Goal: Use online tool/utility: Utilize a website feature to perform a specific function

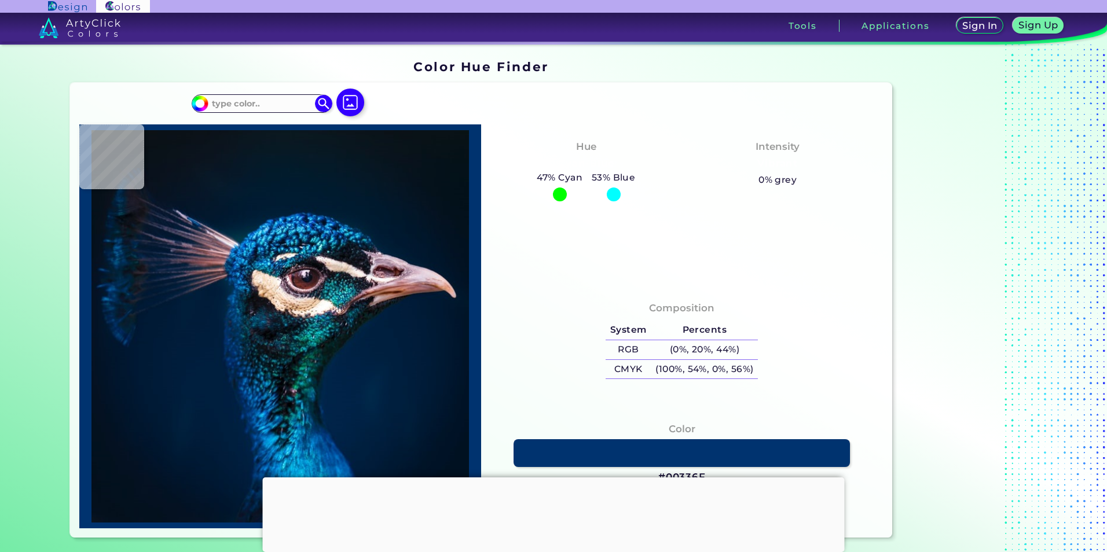
type input "#000000"
type input "#071218"
type input "#0a141d"
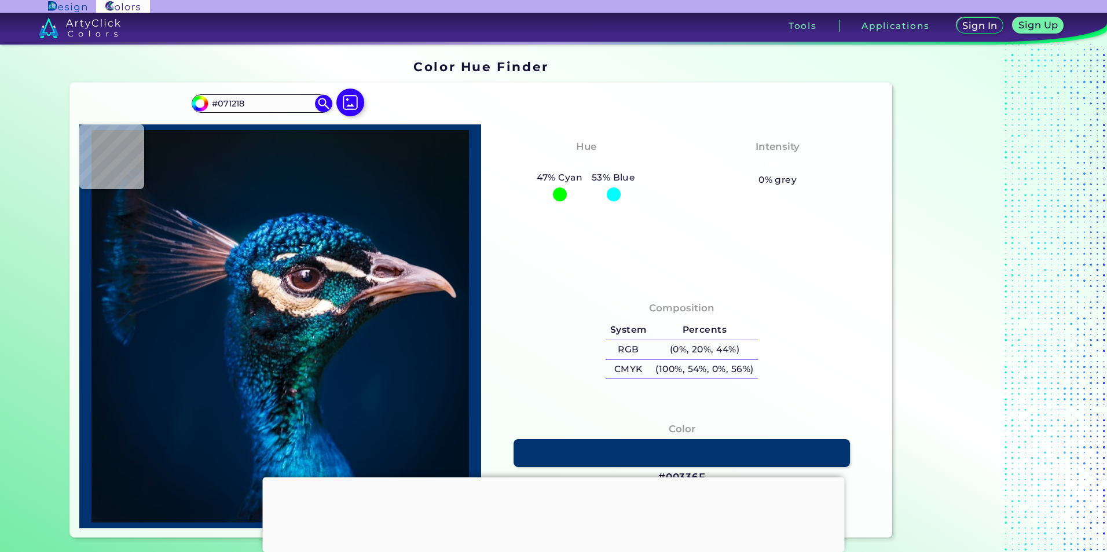
type input "#0A141D"
type input "#091720"
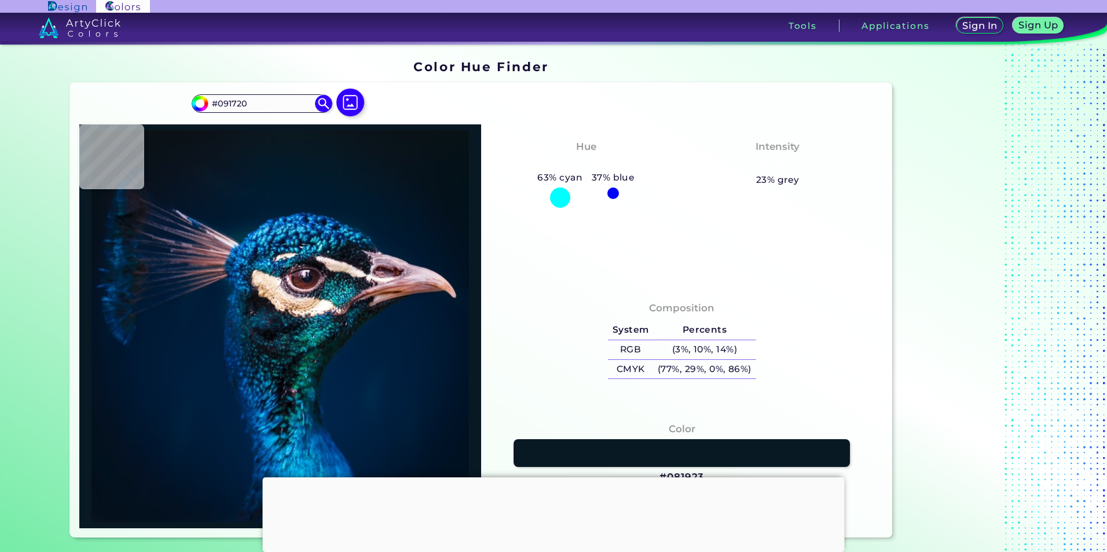
type input "#081923"
type input "#0a1821"
type input "#0A1821"
type input "#0a1720"
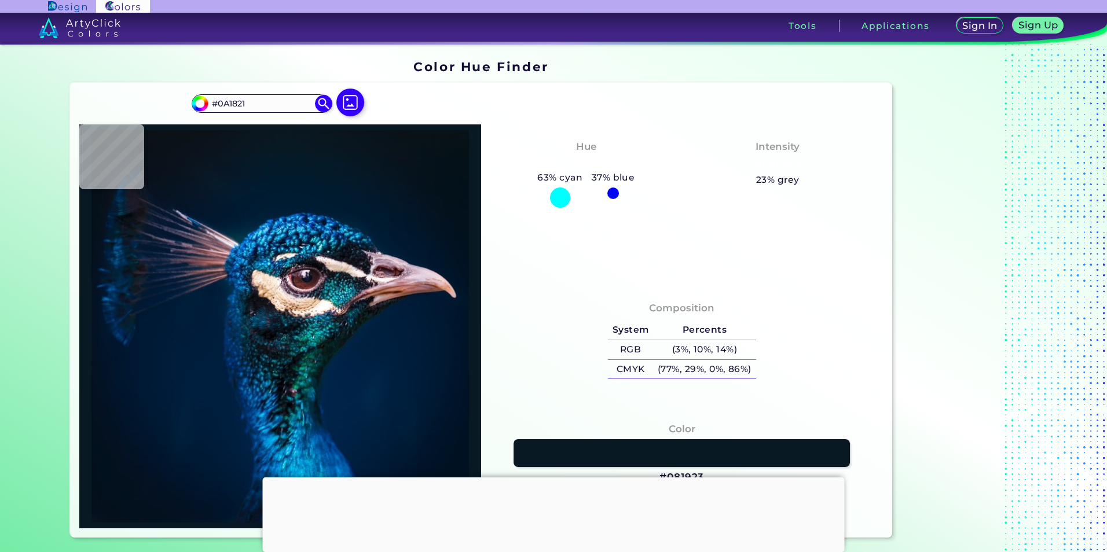
type input "#0A1720"
type input "#0b1821"
type input "#0B1821"
type input "#0a171f"
type input "#0A171F"
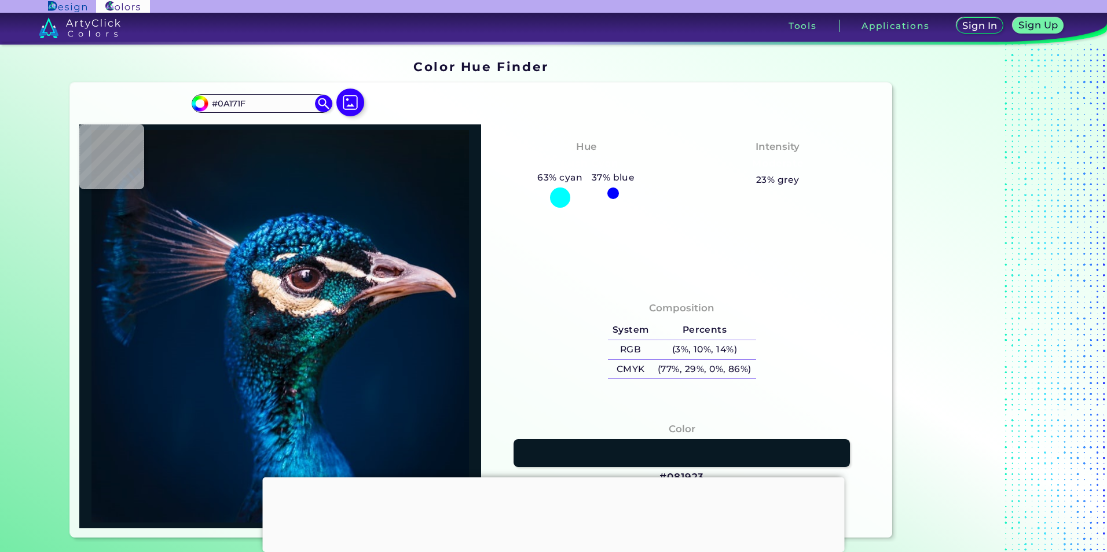
type input "#000000"
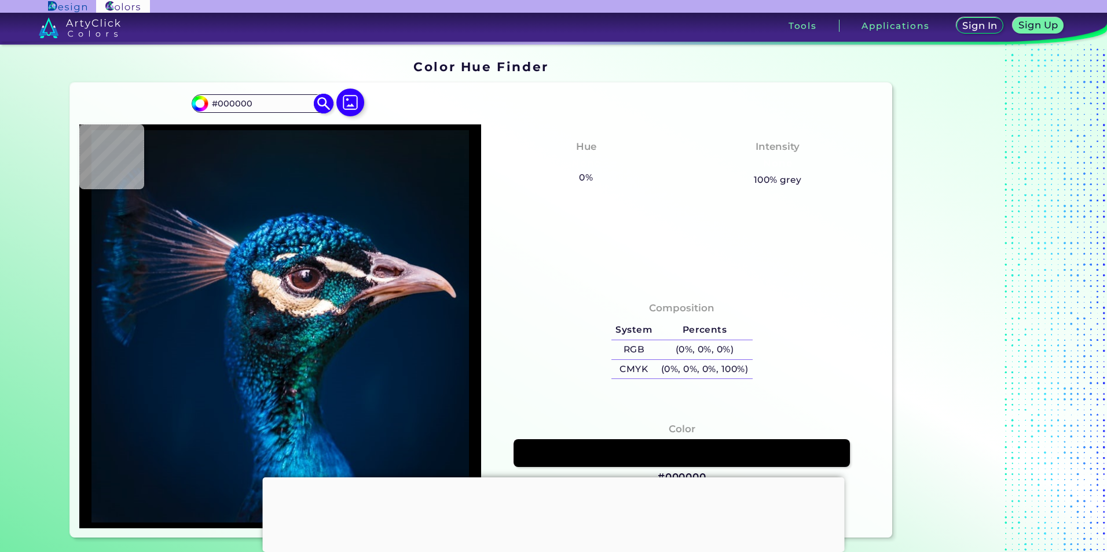
click at [269, 104] on input "#000000" at bounding box center [262, 104] width 108 height 16
type input "#000097"
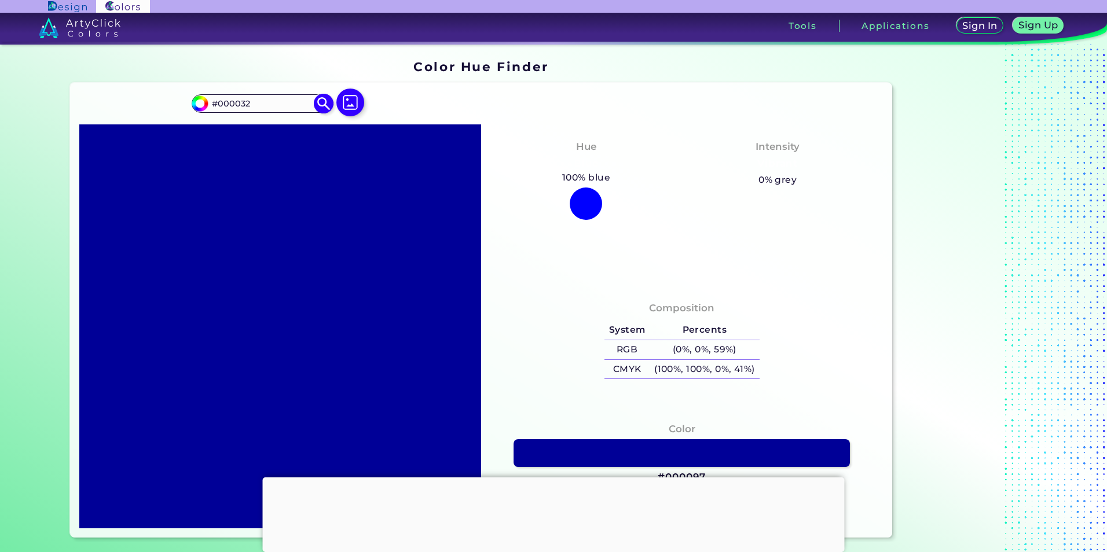
type input "#000032"
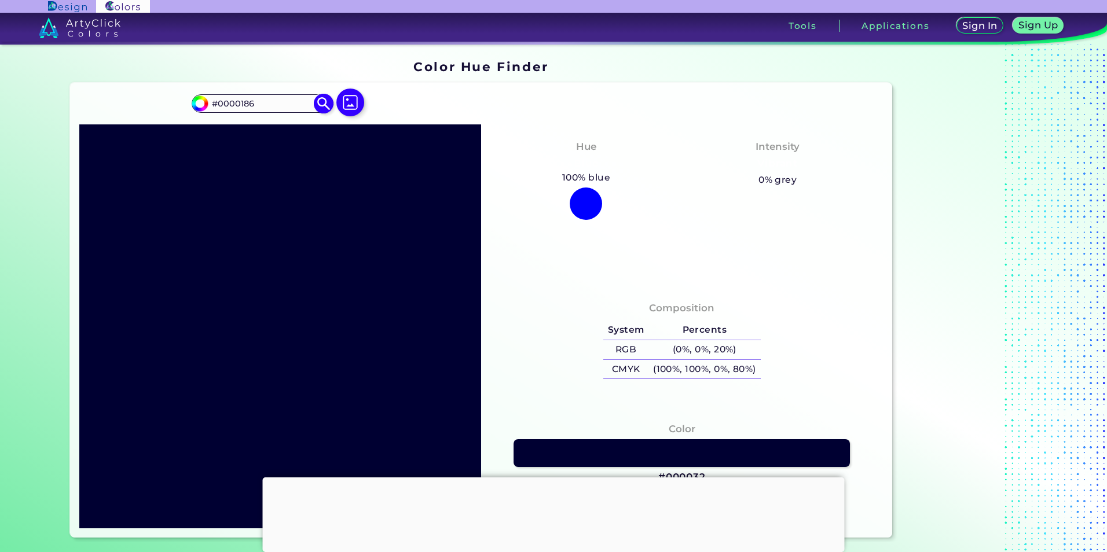
click at [238, 100] on input "#0000186" at bounding box center [262, 104] width 108 height 16
type input "#000186"
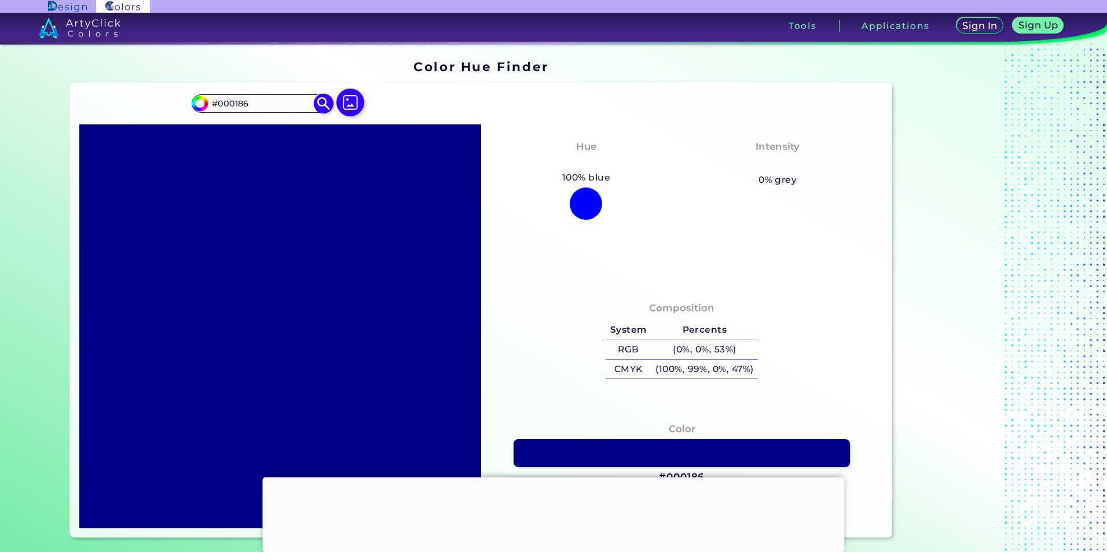
click at [244, 103] on input "#000186" at bounding box center [262, 104] width 108 height 16
type input "#000274"
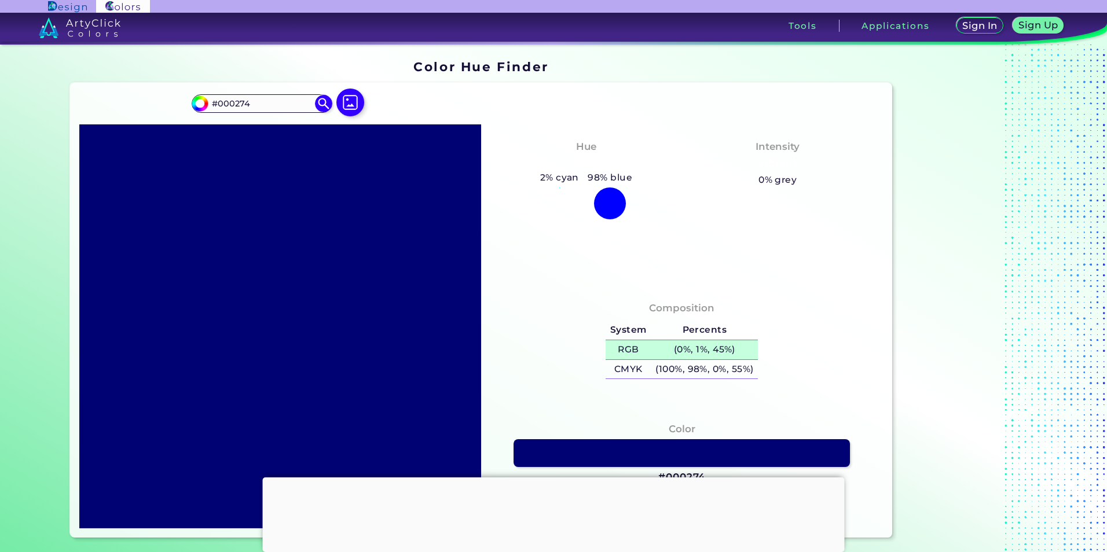
click at [637, 351] on h5 "RGB" at bounding box center [627, 349] width 45 height 19
click at [673, 349] on h5 "(0%, 1%, 45%)" at bounding box center [704, 349] width 107 height 19
click at [730, 346] on h5 "(0%, 1%, 45%)" at bounding box center [704, 349] width 107 height 19
copy h5 ")"
drag, startPoint x: 701, startPoint y: 351, endPoint x: 658, endPoint y: 353, distance: 43.4
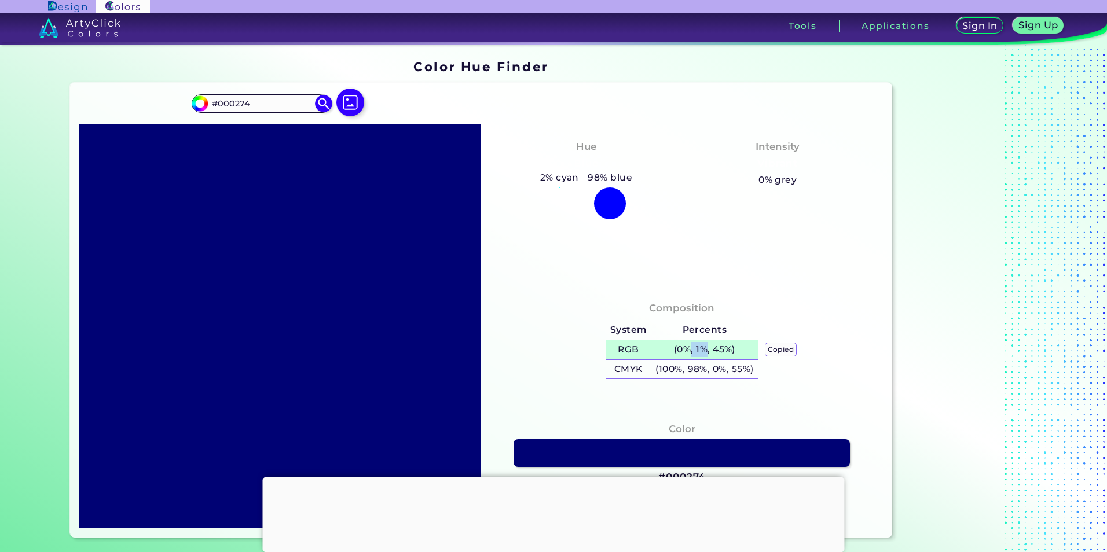
click at [675, 353] on h5 "(0%, 1%, 45%) copied" at bounding box center [704, 349] width 107 height 19
copy h5 ", 1%"
click at [725, 285] on div "Hue Blue 2% cyan 98% blue Intensity Vibrant 0% grey" at bounding box center [682, 204] width 402 height 161
click at [605, 198] on div at bounding box center [610, 204] width 32 height 32
click at [782, 173] on h5 "0% grey" at bounding box center [777, 179] width 38 height 15
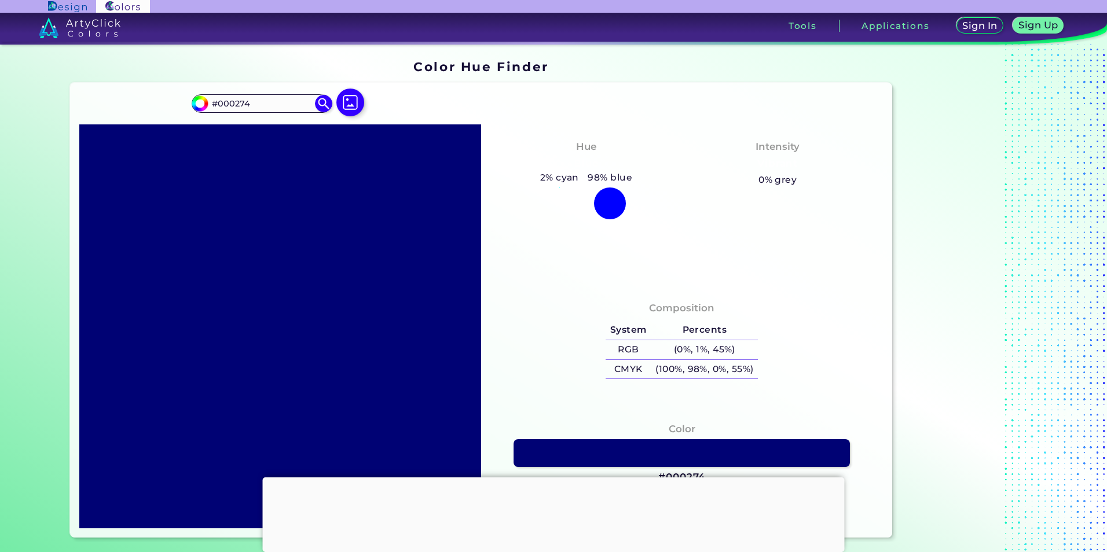
drag, startPoint x: 279, startPoint y: 167, endPoint x: 288, endPoint y: 146, distance: 23.1
click at [279, 161] on div at bounding box center [280, 326] width 402 height 404
click at [196, 101] on input "#000274" at bounding box center [198, 102] width 14 height 14
type input "#000875"
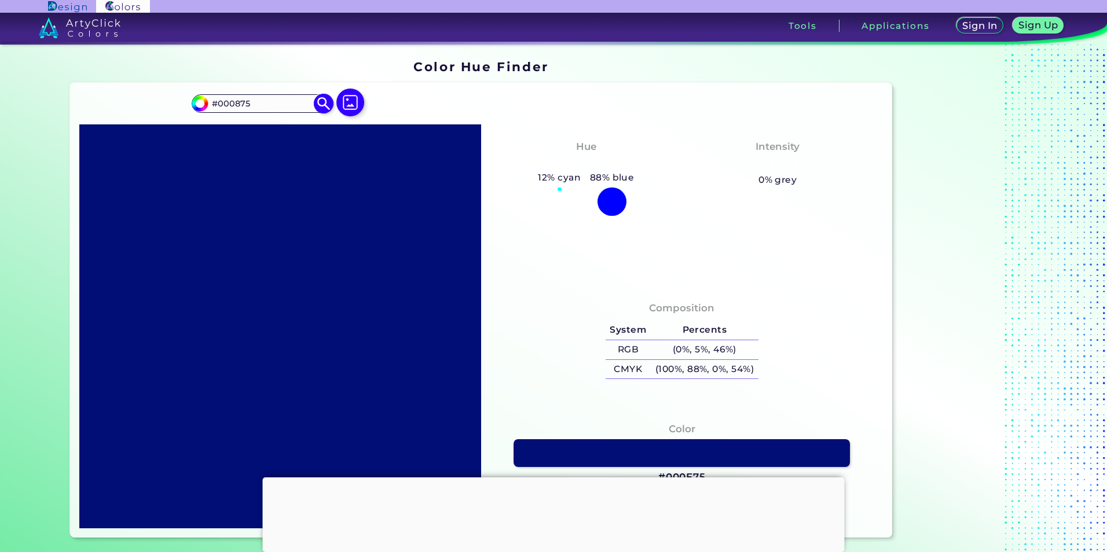
type input "#000e75"
type input "#000E75"
type input "#001475"
type input "#001775"
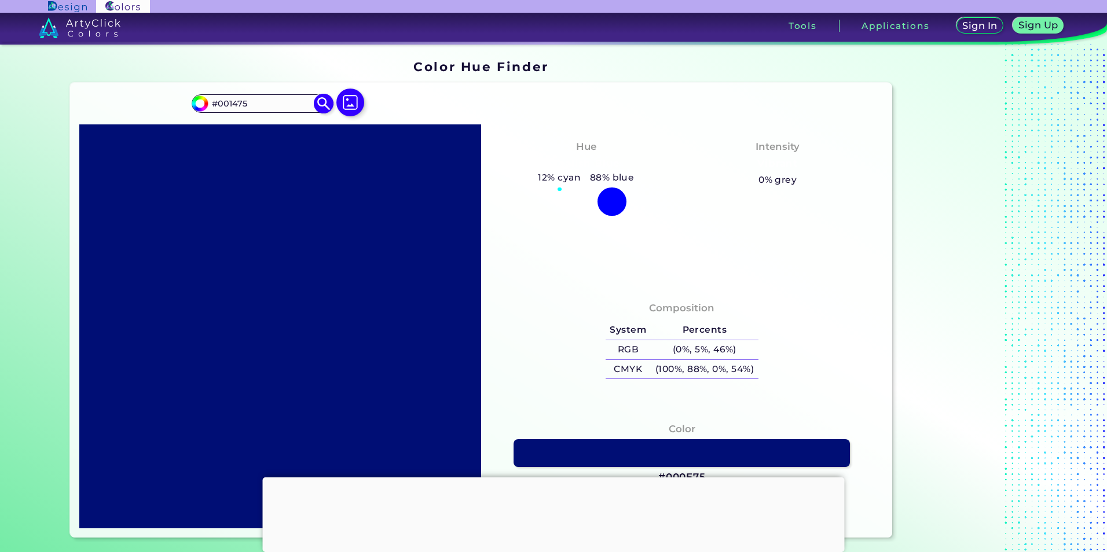
type input "#001775"
type input "#001d75"
type input "#001D75"
type input "#002375"
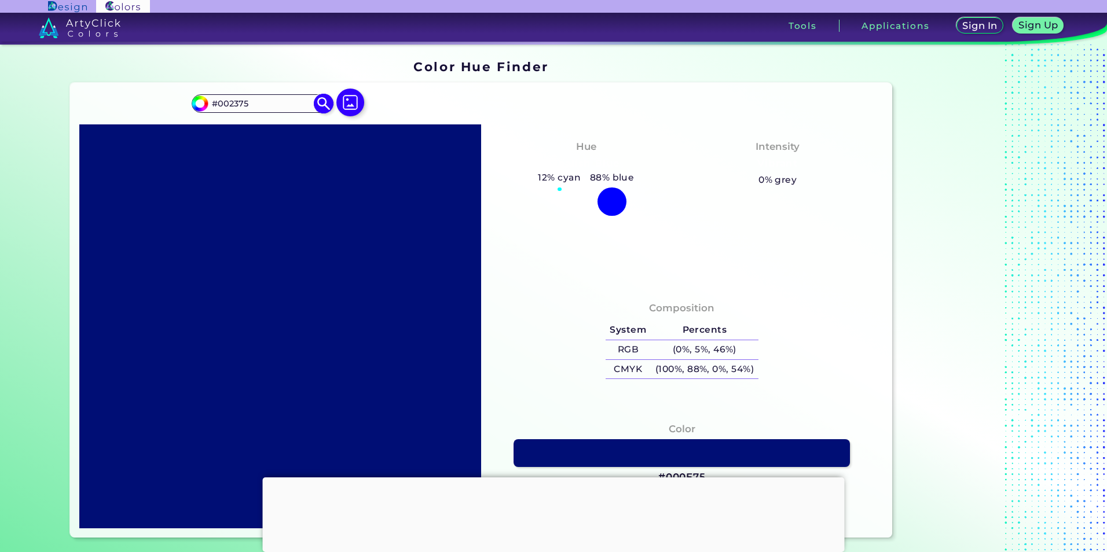
type input "#002775"
type input "#002d75"
type input "#002D75"
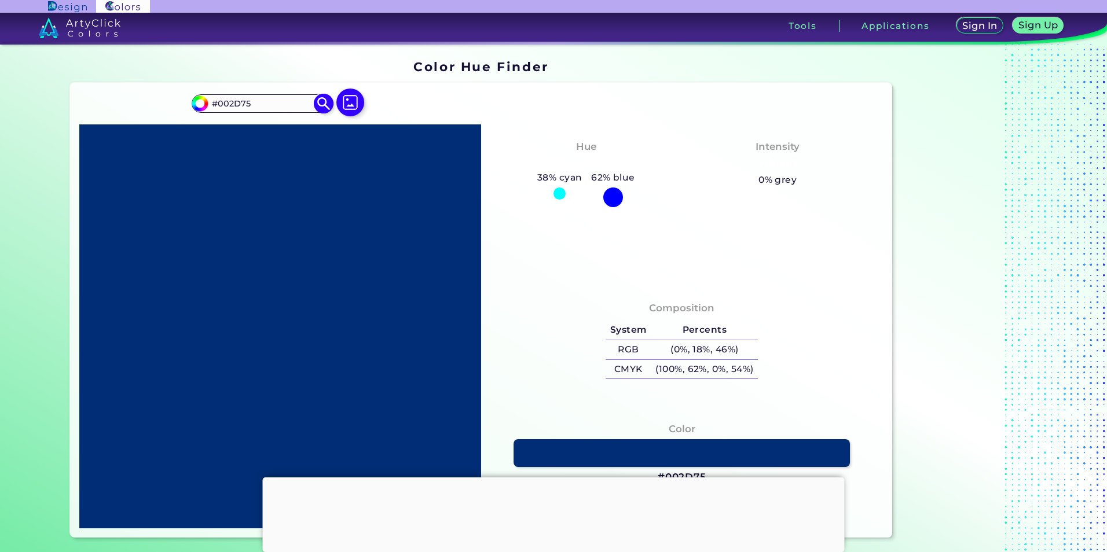
type input "#003975"
type input "#004875"
type input "#005275"
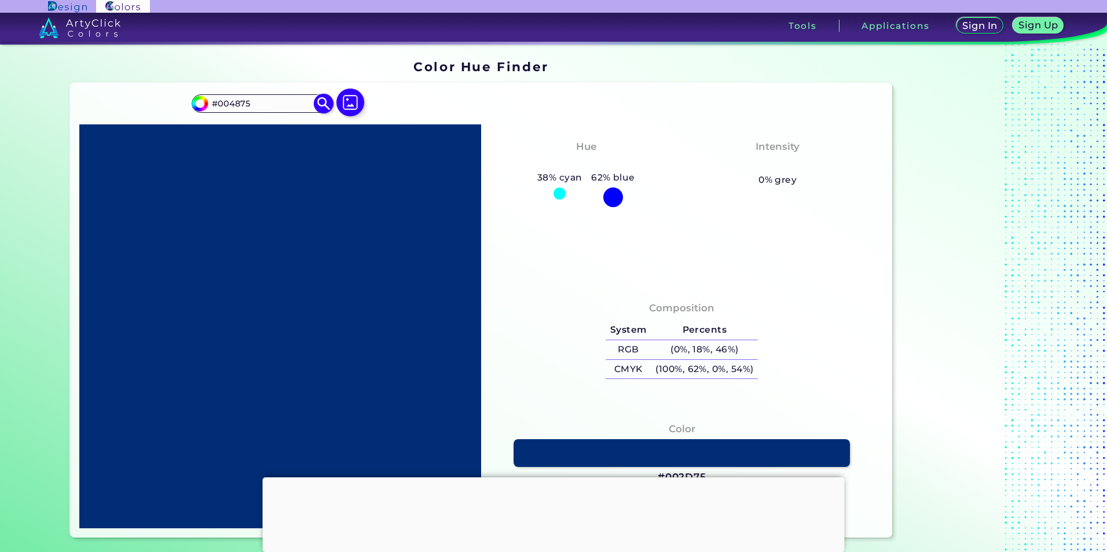
type input "#005275"
type input "#005e75"
type input "#005E75"
type input "#006d75"
type input "#006D75"
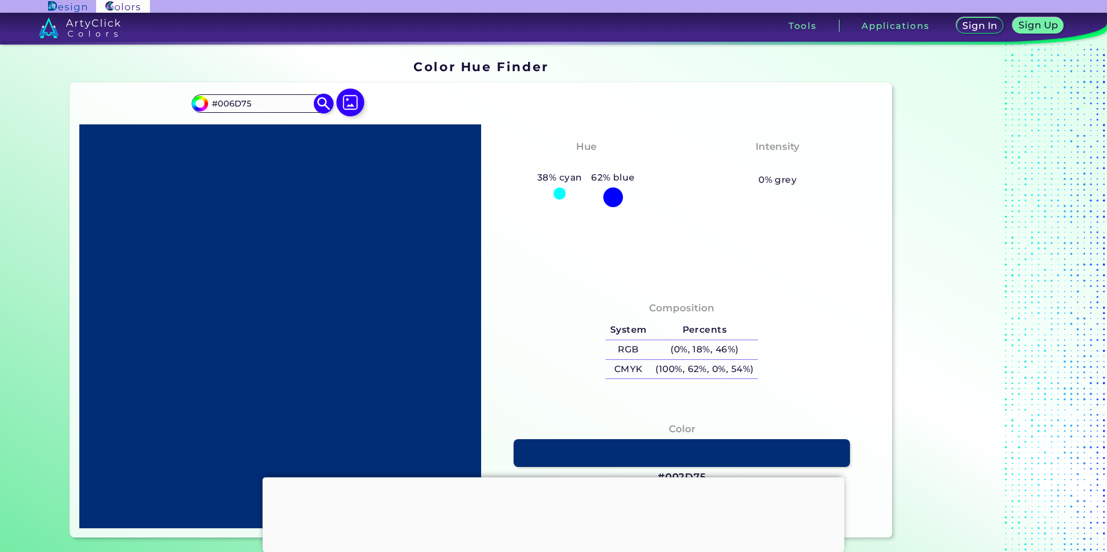
type input "#007573"
type input "#007562"
type input "#007552"
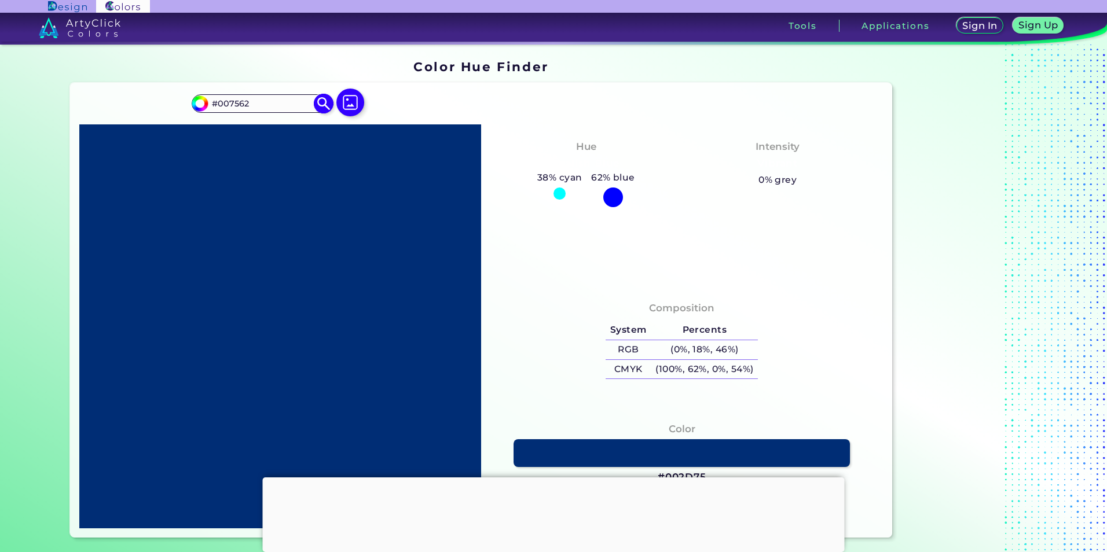
type input "#007552"
type input "#007548"
type input "#007539"
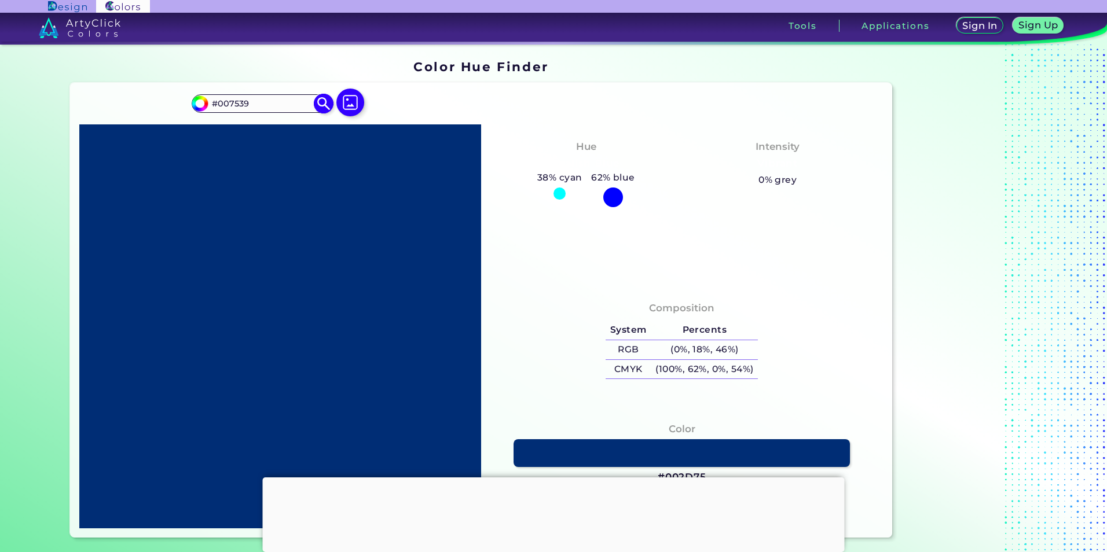
type input "#00752d"
type input "#00752D"
type input "#007529"
type input "#007523"
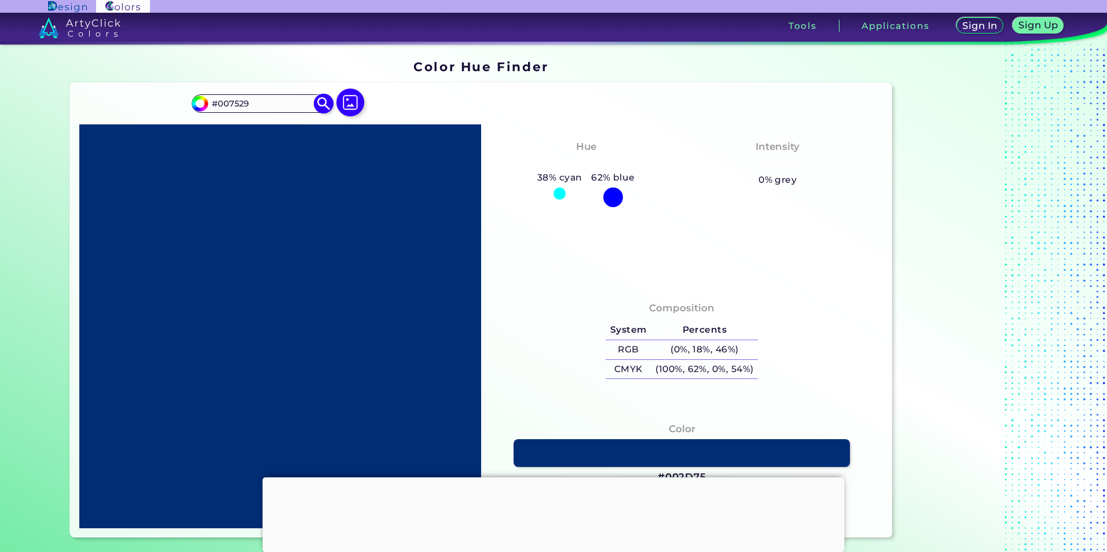
type input "#007523"
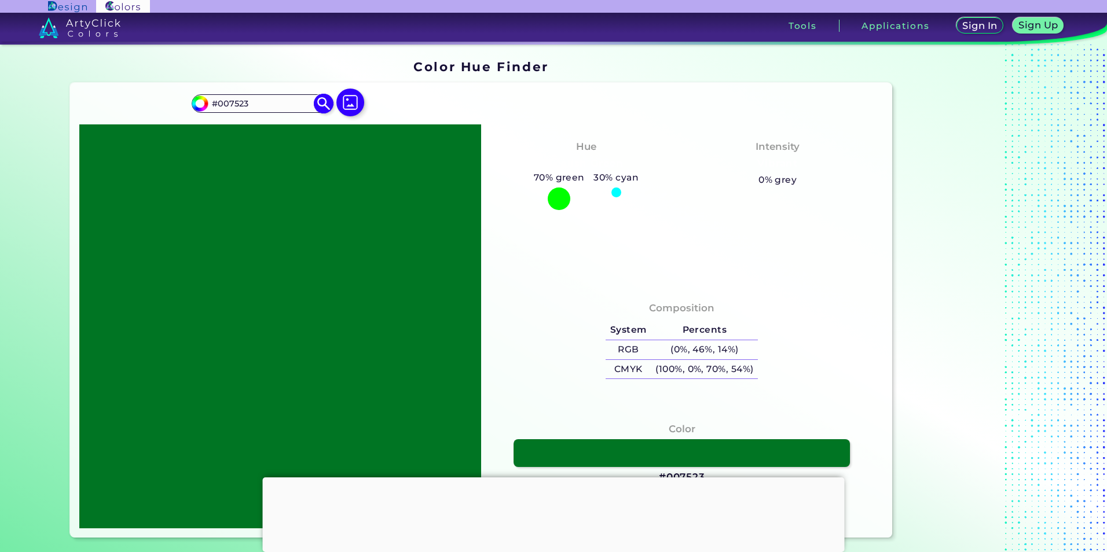
type input "#00751d"
type input "#00751D"
type input "#007517"
type input "#007514"
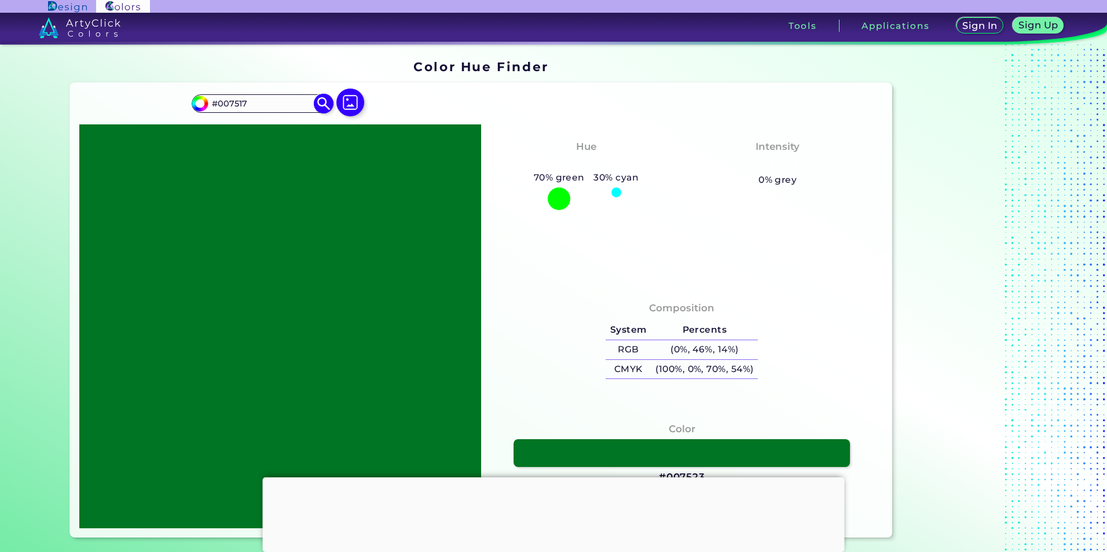
type input "#007514"
type input "#00750e"
type input "#00750E"
type input "#007502"
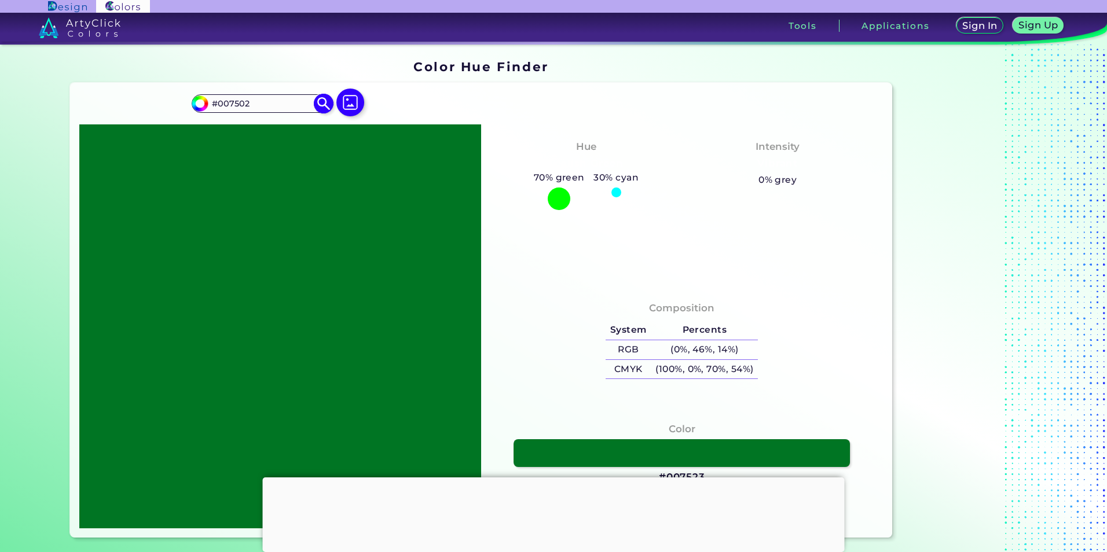
type input "#027500"
type input "#087500"
type input "#0e7500"
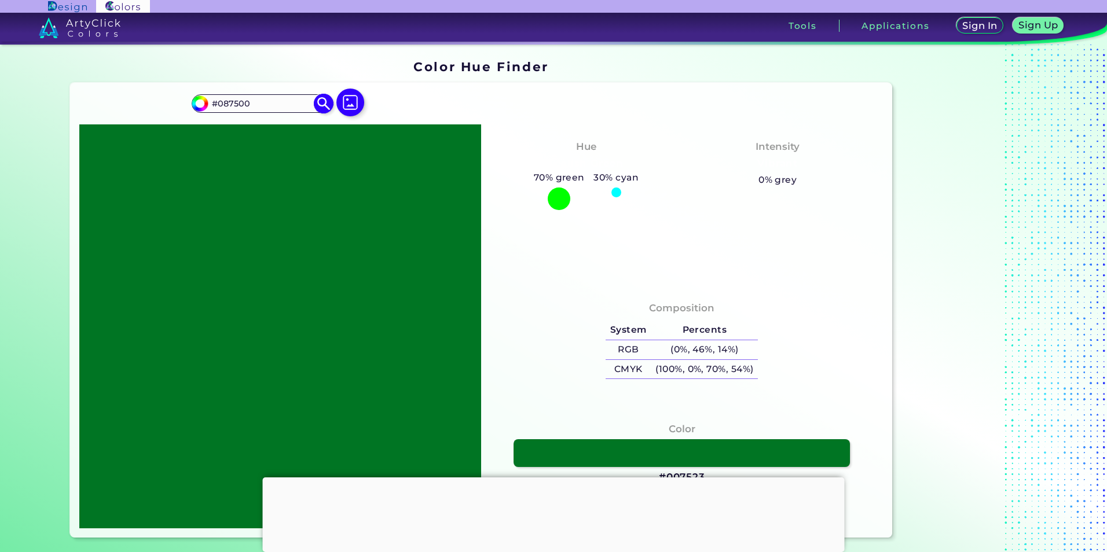
type input "#0E7500"
type input "#147500"
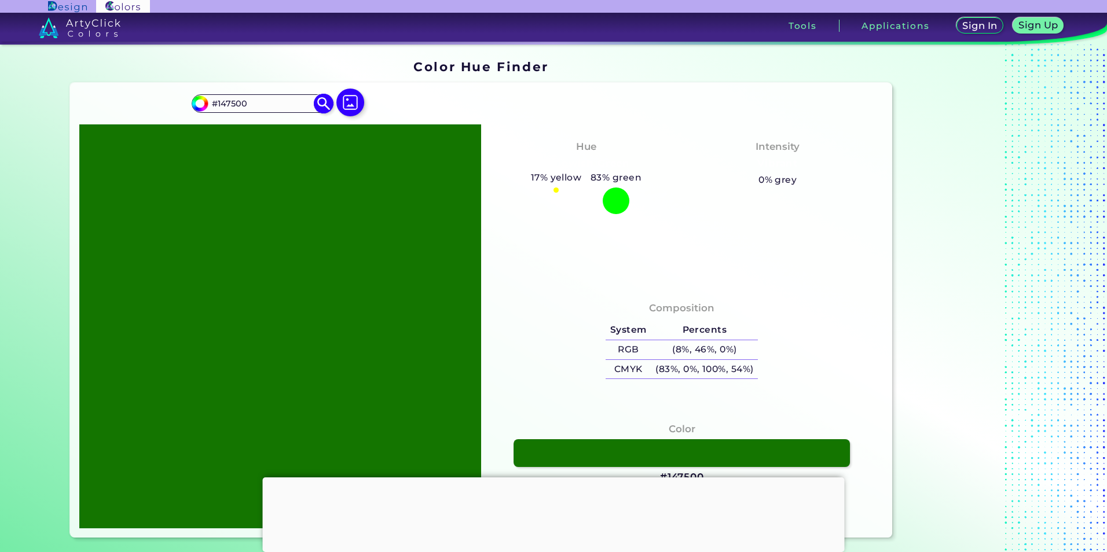
type input "#197500"
type input "#1f7500"
type input "#1F7500"
type input "#237500"
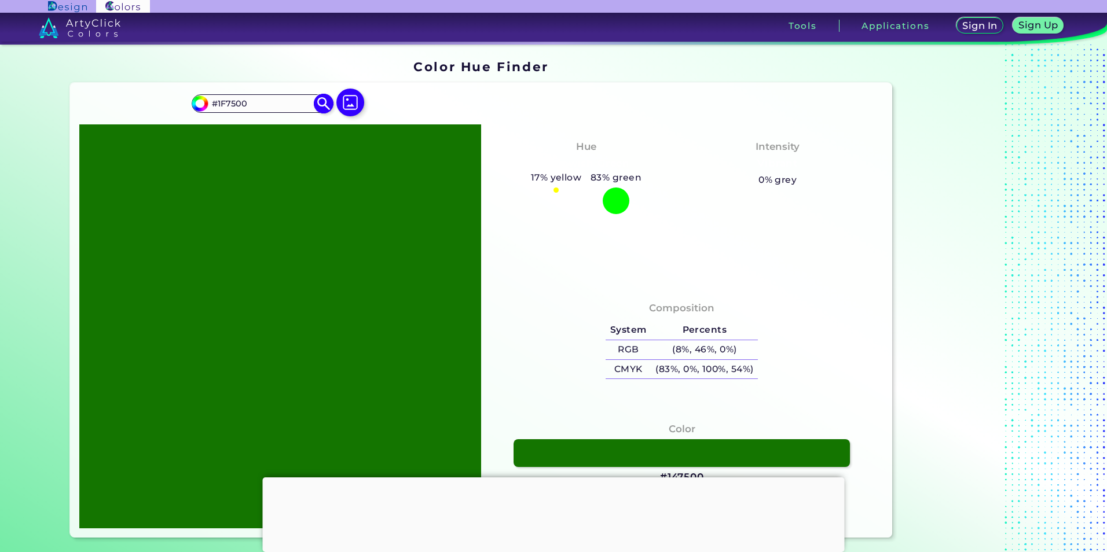
type input "#237500"
type input "#297500"
type input "#2f7500"
type input "#2F7500"
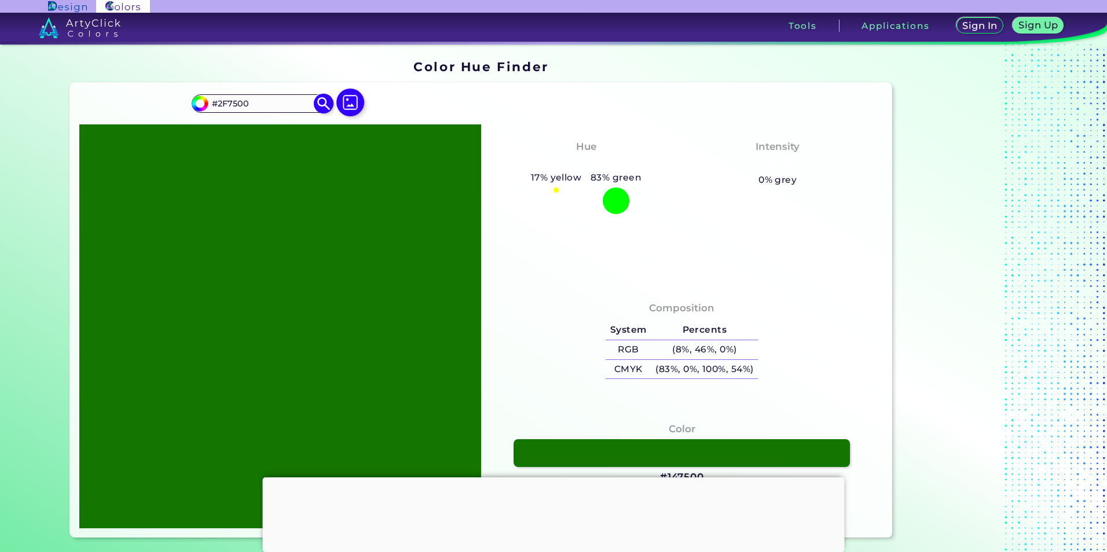
type input "#357500"
type input "#3b7500"
type input "#3B7500"
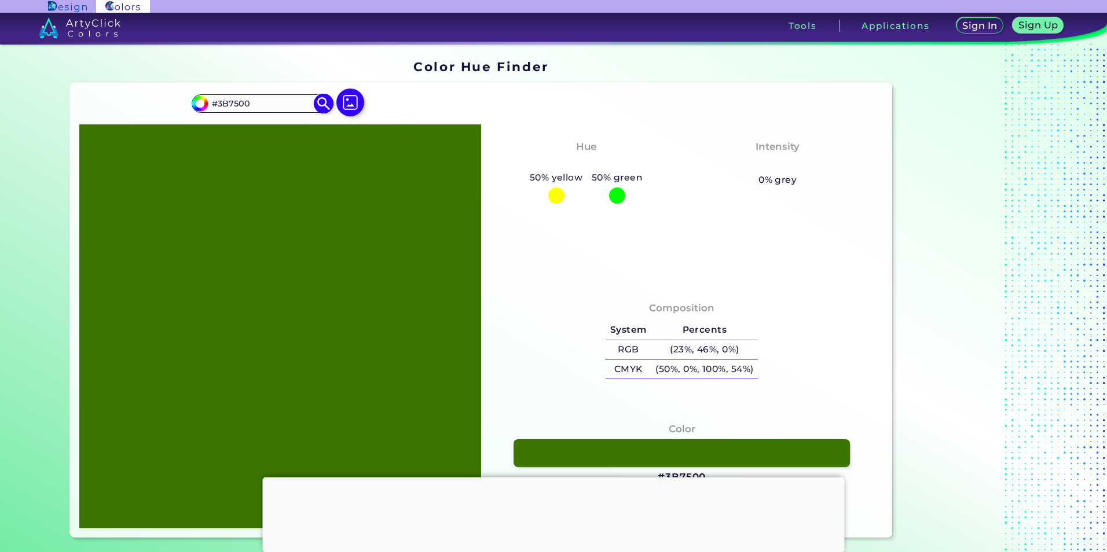
type input "#417500"
type input "#467500"
type input "#4c7500"
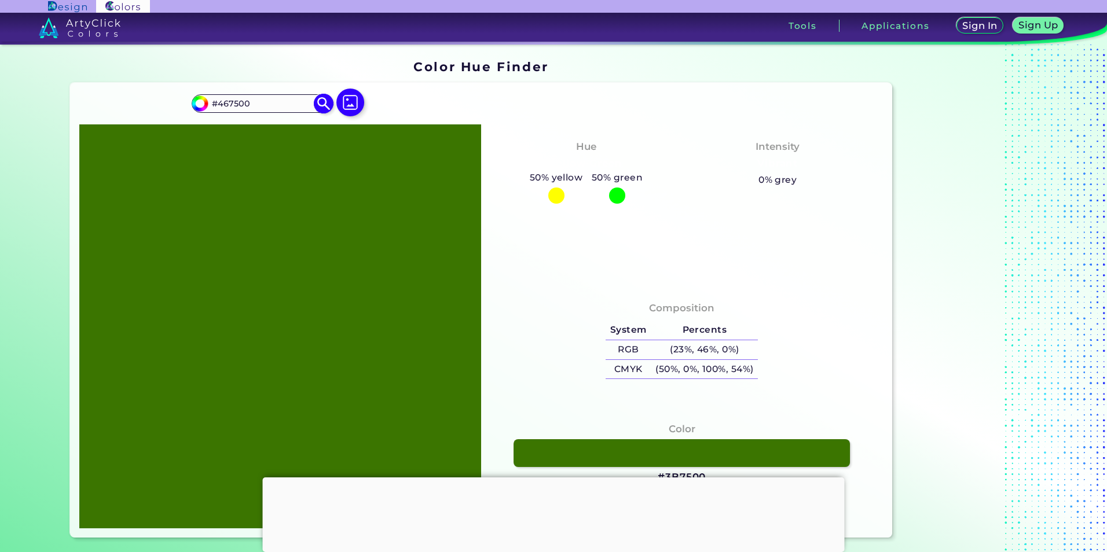
type input "#4C7500"
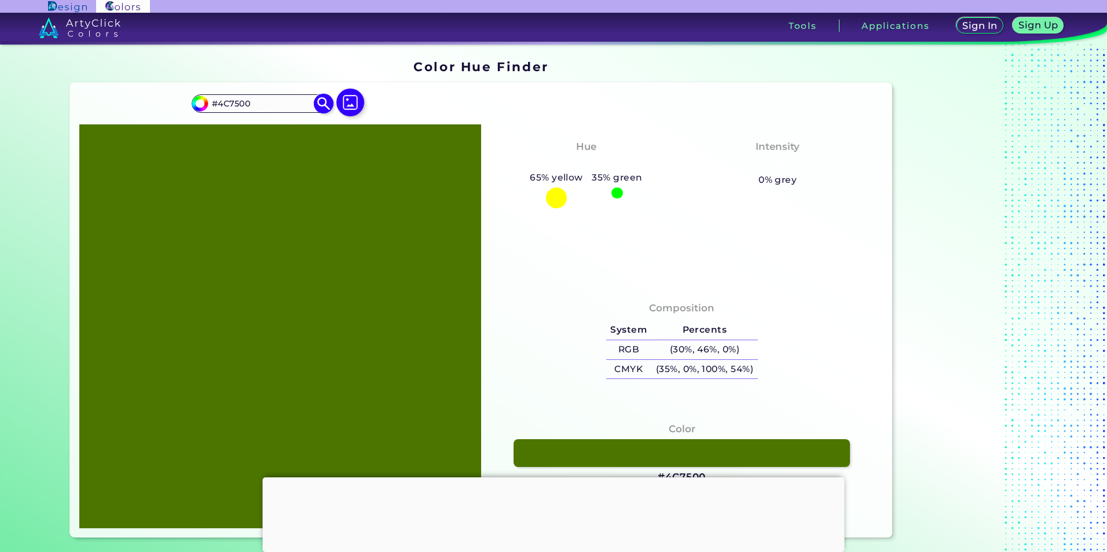
type input "#507500"
type input "#567500"
type input "#627500"
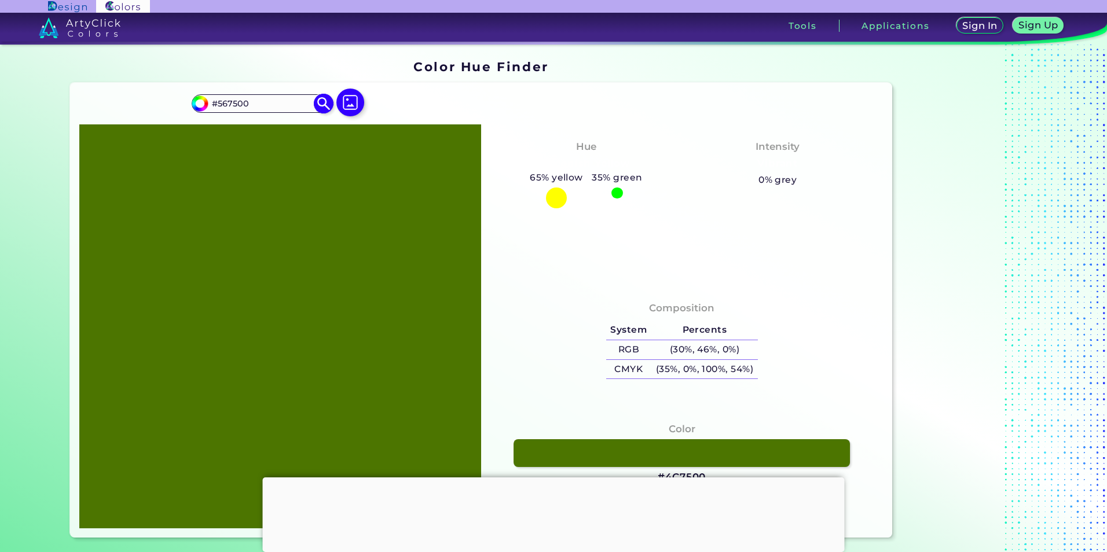
type input "#627500"
type input "#687500"
type input "#6d7500"
type input "#6D7500"
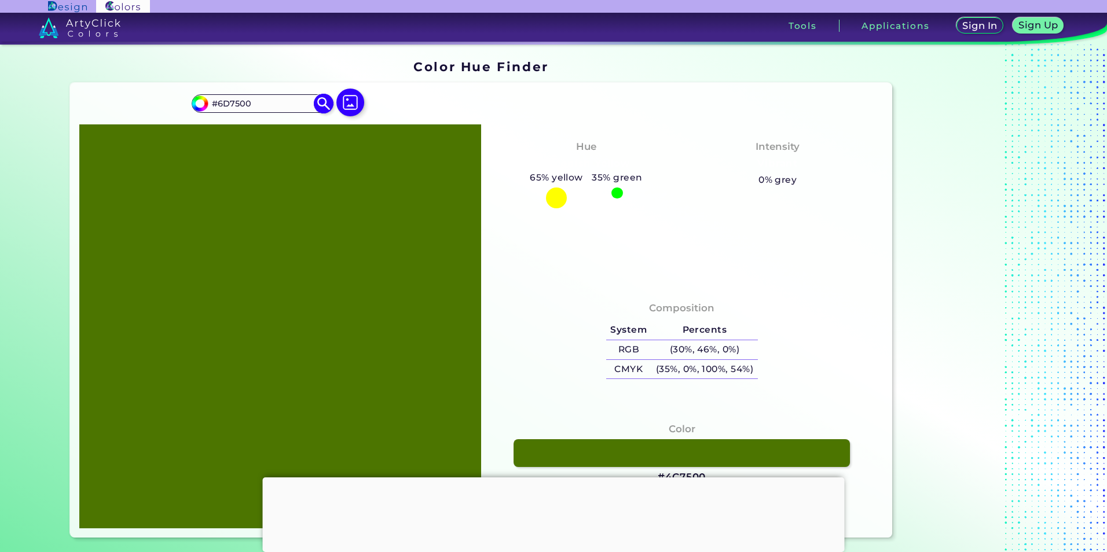
type input "#737500"
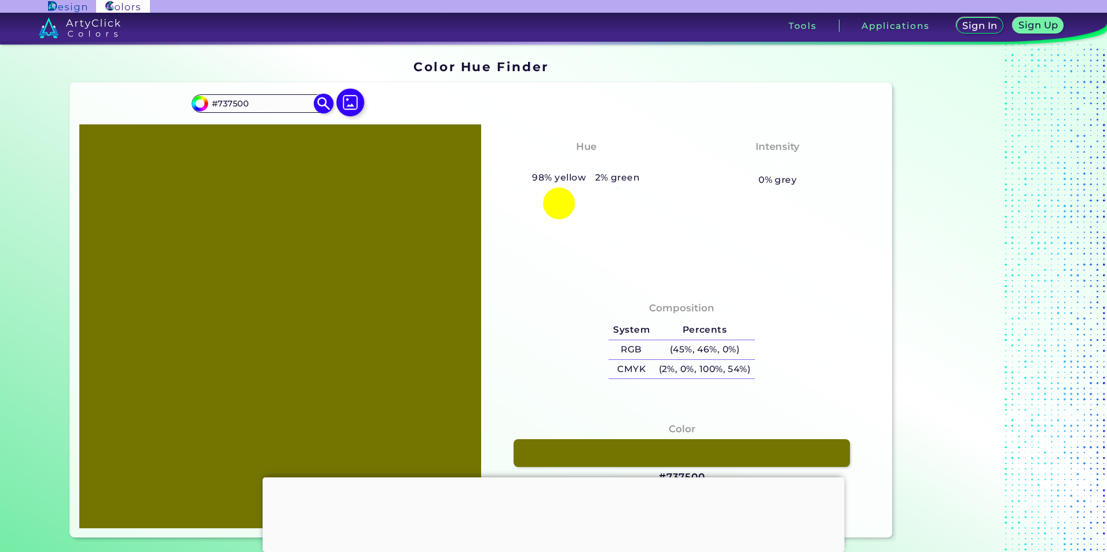
type input "#757100"
type input "#756c00"
type input "#756C00"
type input "#756600"
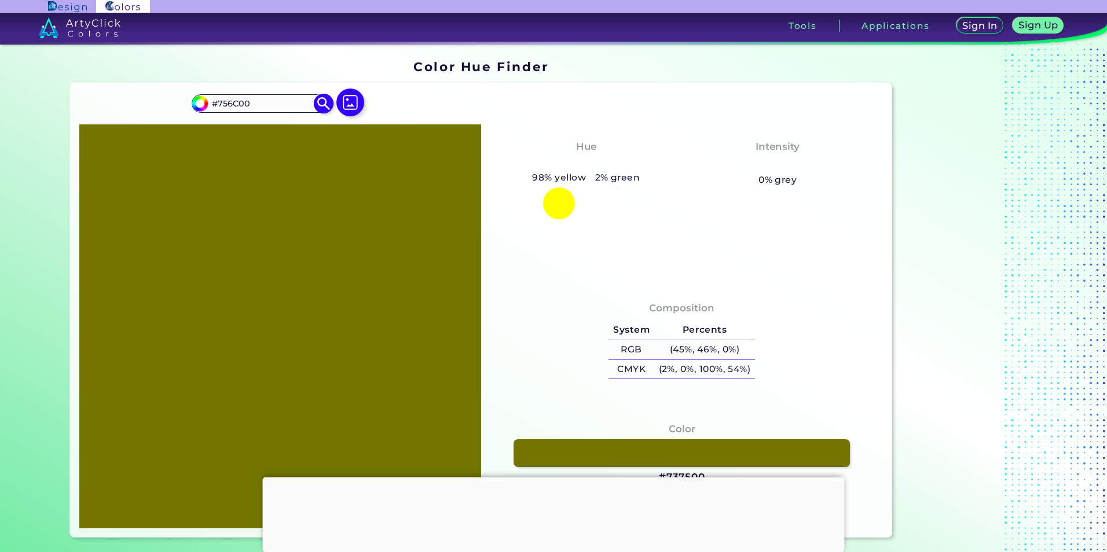
type input "#756600"
type input "#756200"
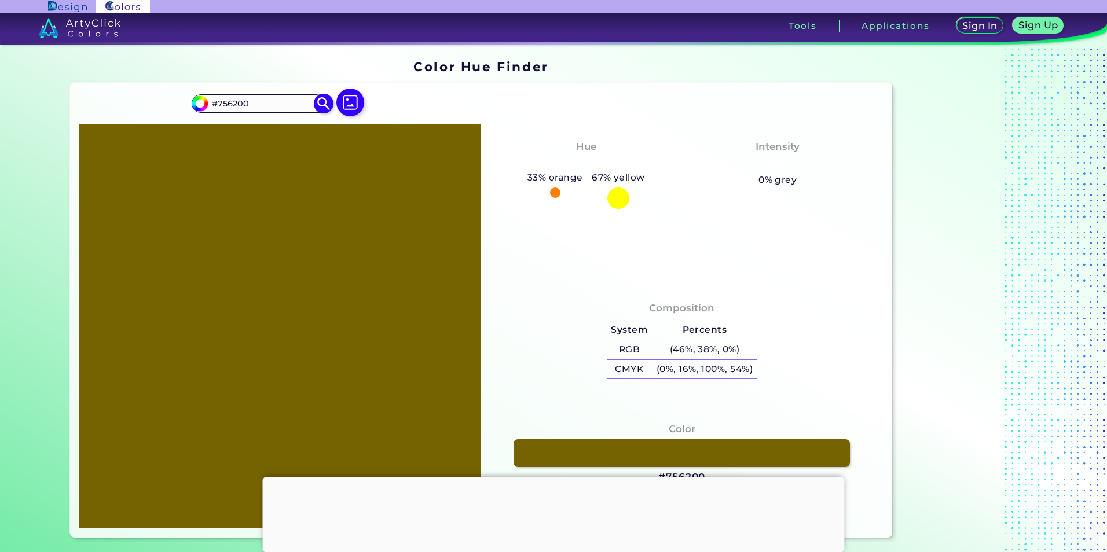
type input "#755c00"
type input "#755C00"
type input "#755600"
type input "#755000"
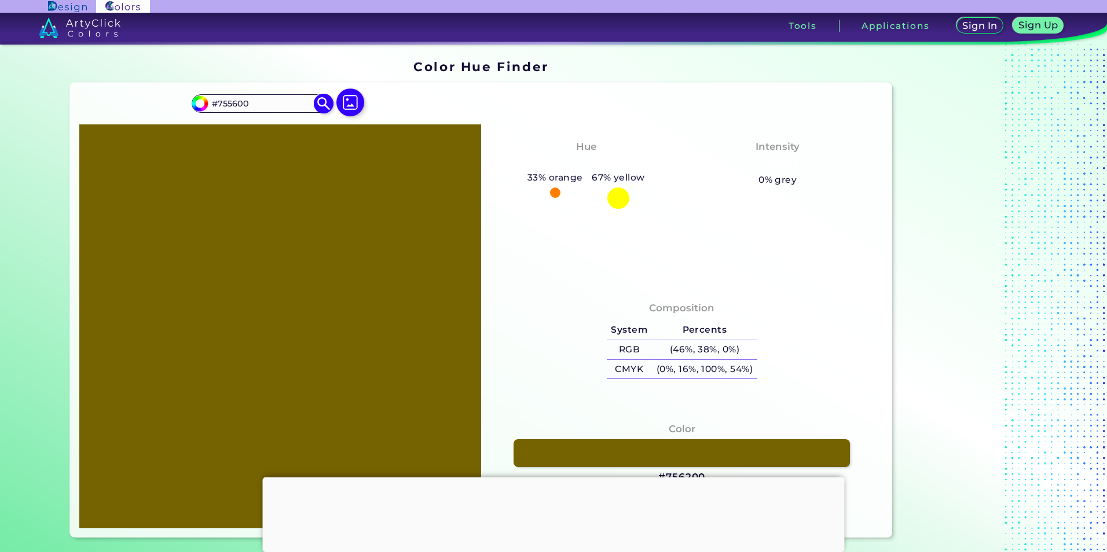
type input "#755000"
type input "#754a00"
type input "#754A00"
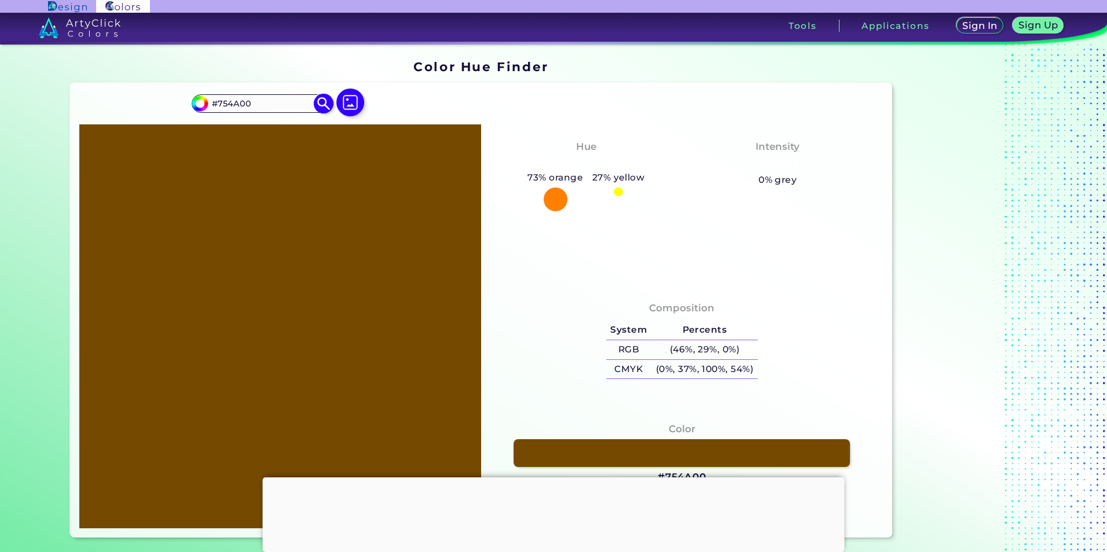
type input "#754400"
type input "#753f00"
type input "#753F00"
type input "#753900"
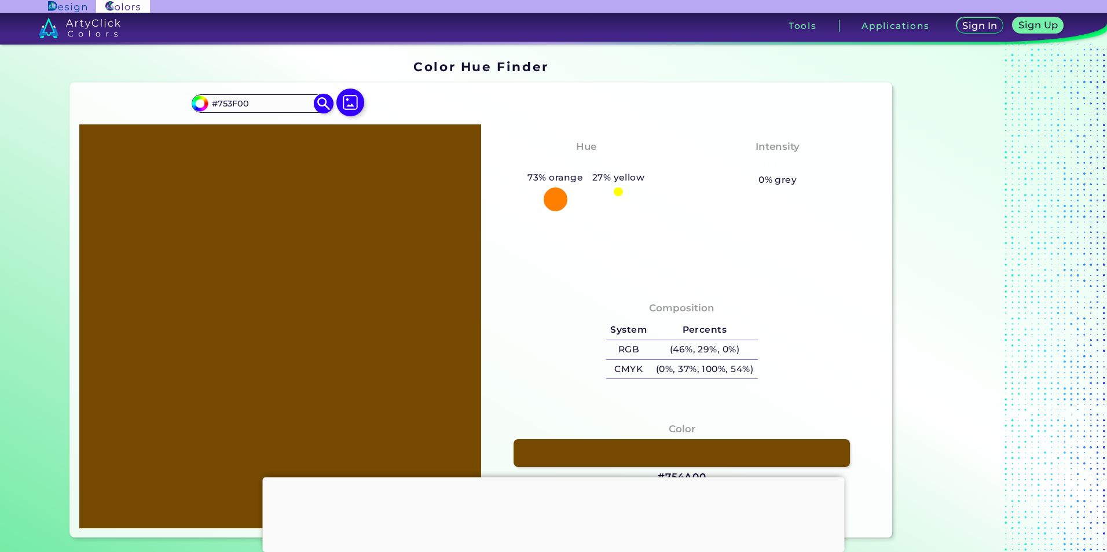
type input "#753900"
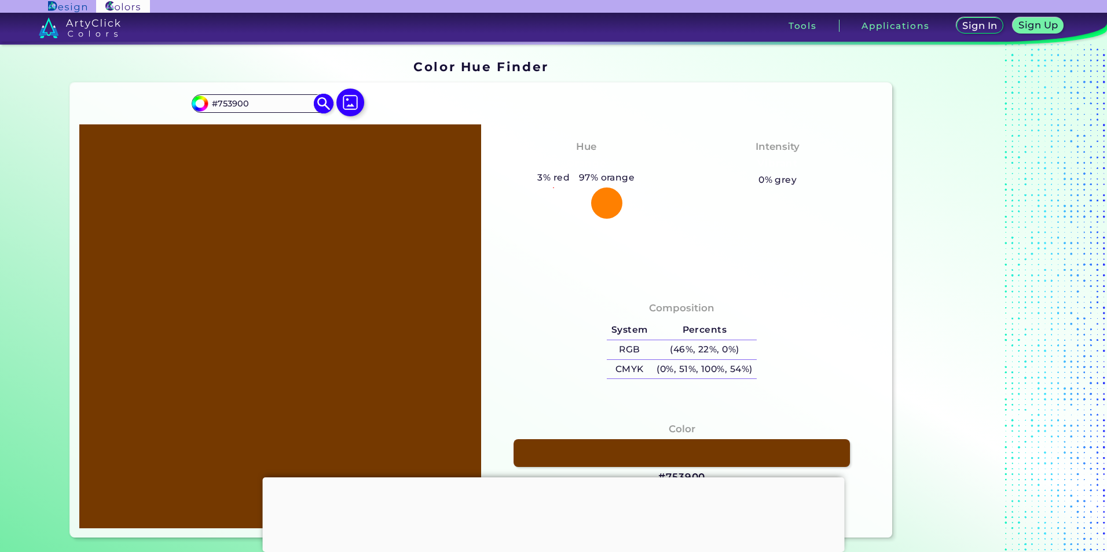
type input "#753500"
type input "#752f00"
type input "#752F00"
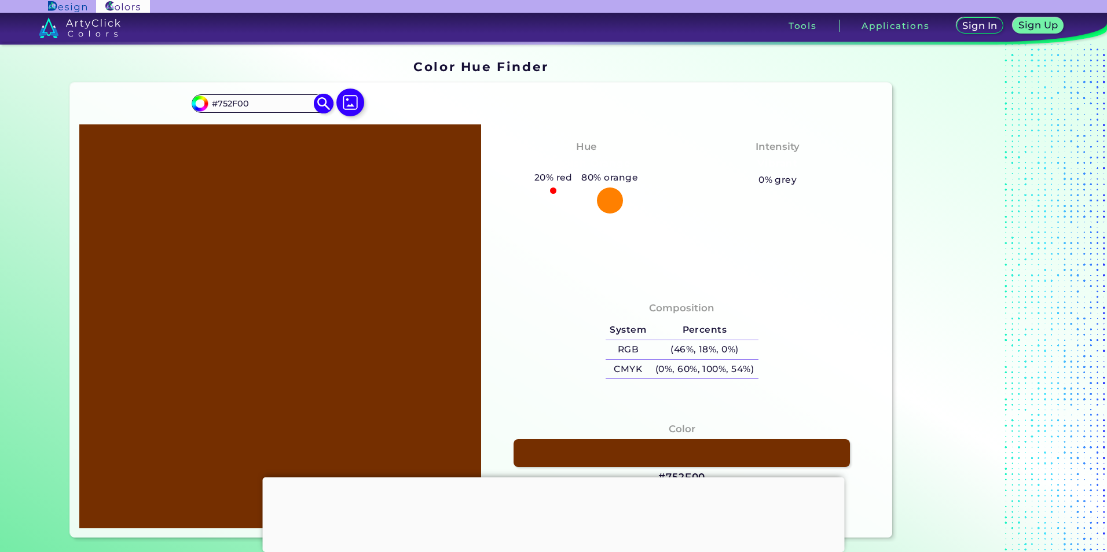
type input "#752900"
type input "#752300"
type input "#751d00"
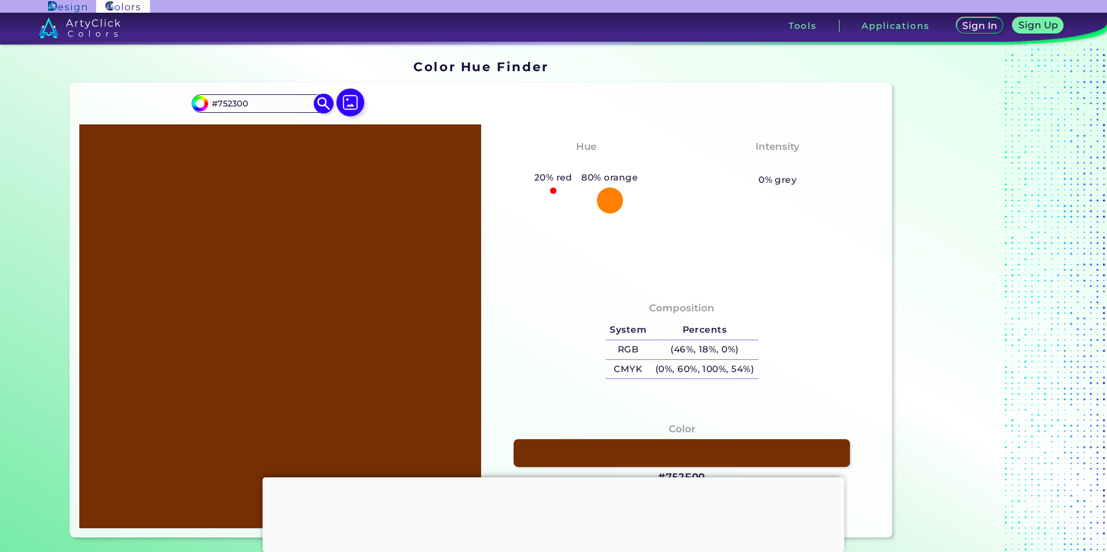
type input "#751D00"
type input "#751700"
type input "#751200"
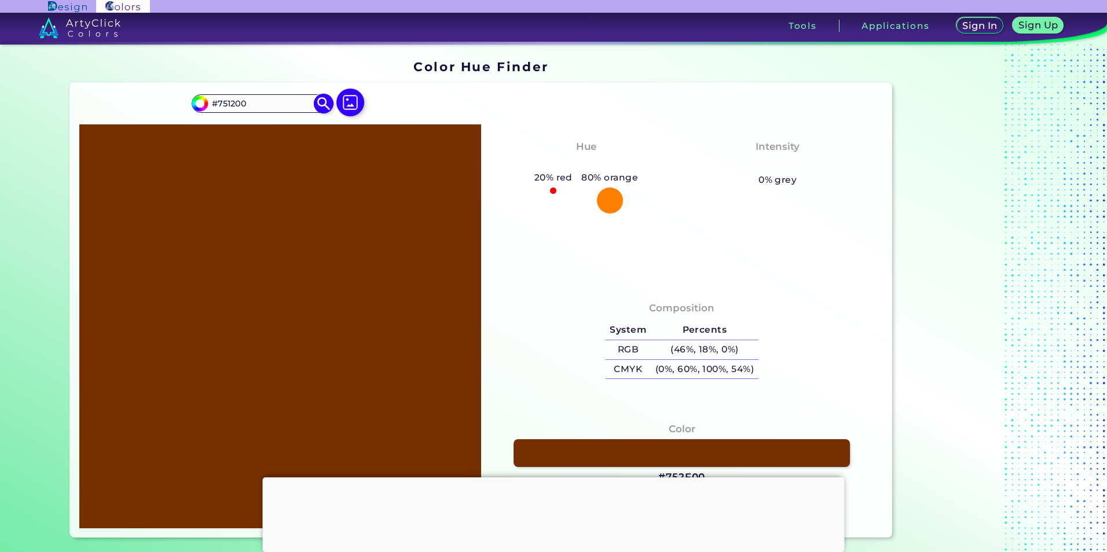
type input "#750c00"
type input "#750C00"
type input "#750800"
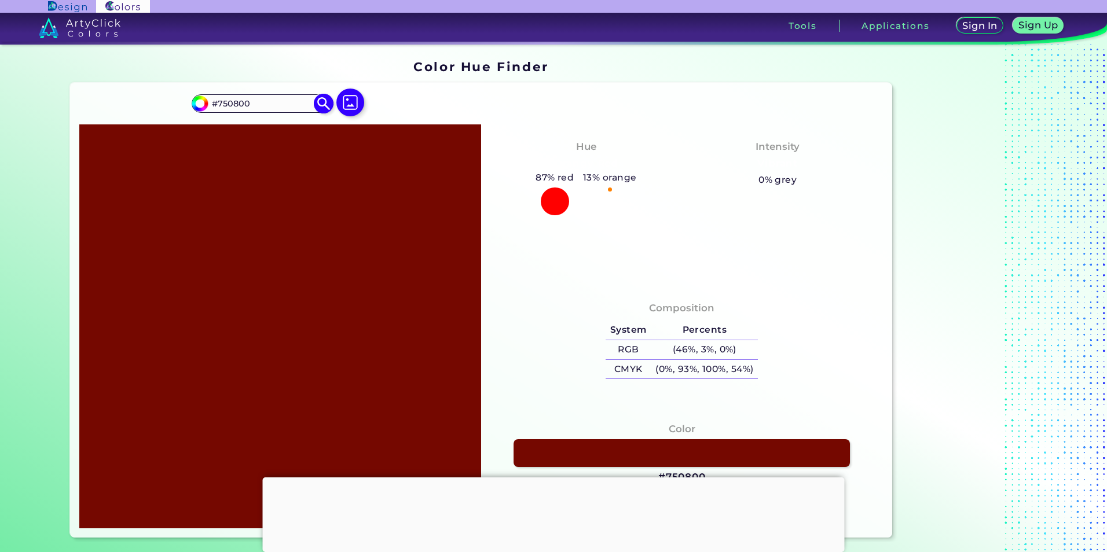
type input "#750000"
type input "#750800"
type input "#750c00"
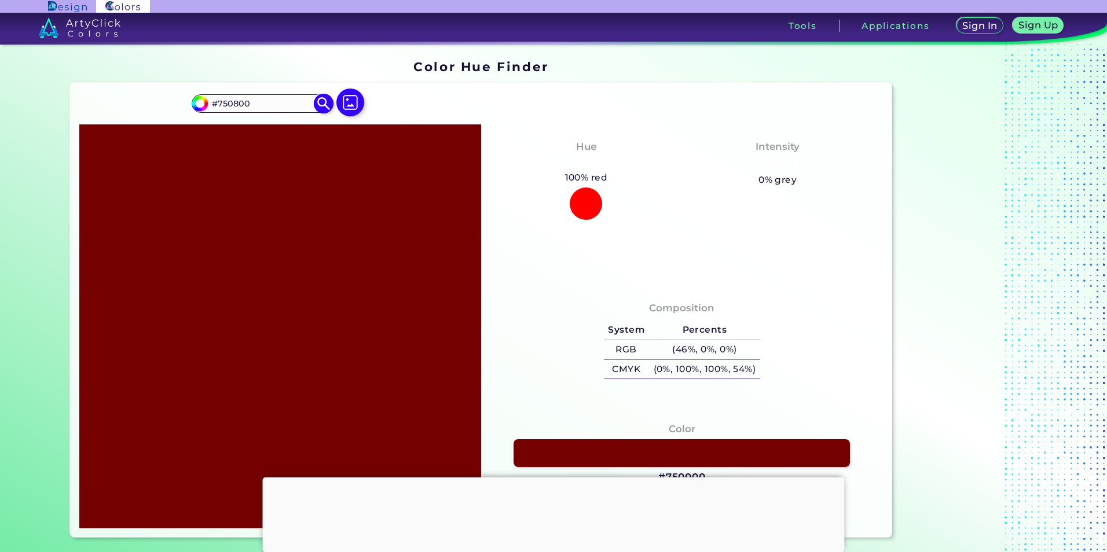
type input "#750C00"
type input "#751200"
type input "#751700"
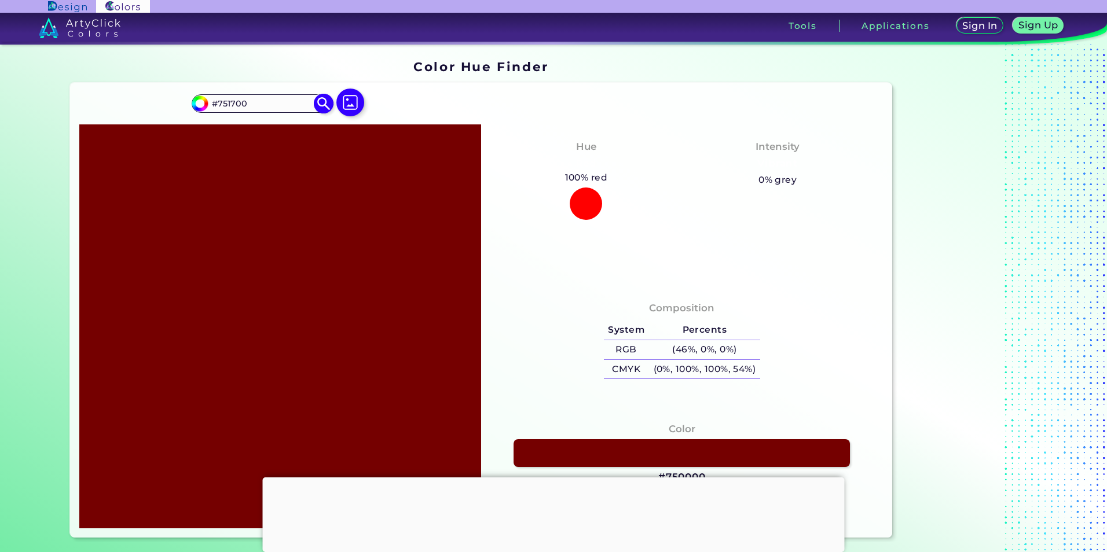
type input "#751d00"
type input "#751D00"
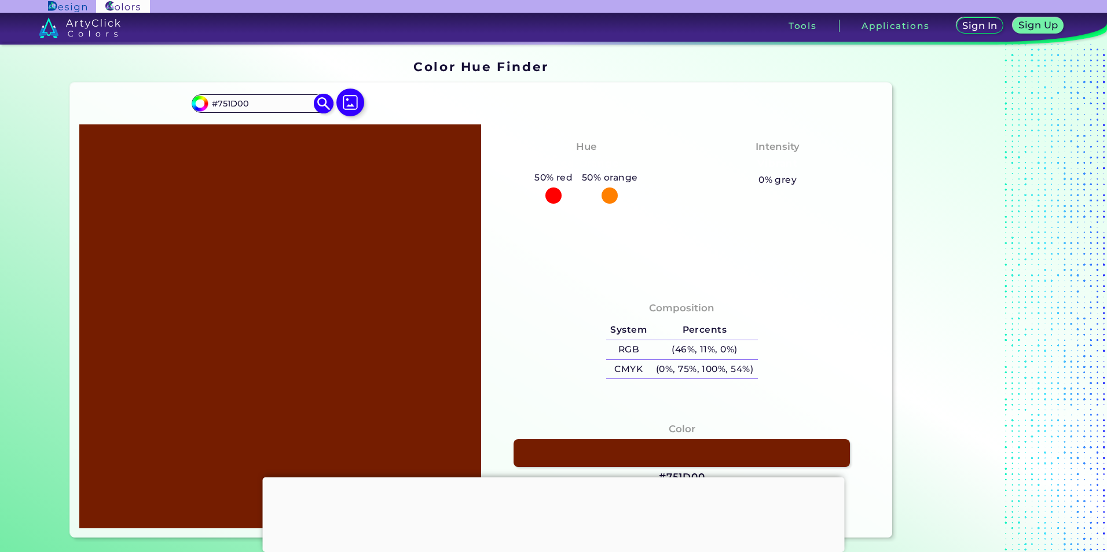
type input "#752300"
type input "#752900"
type input "#752f00"
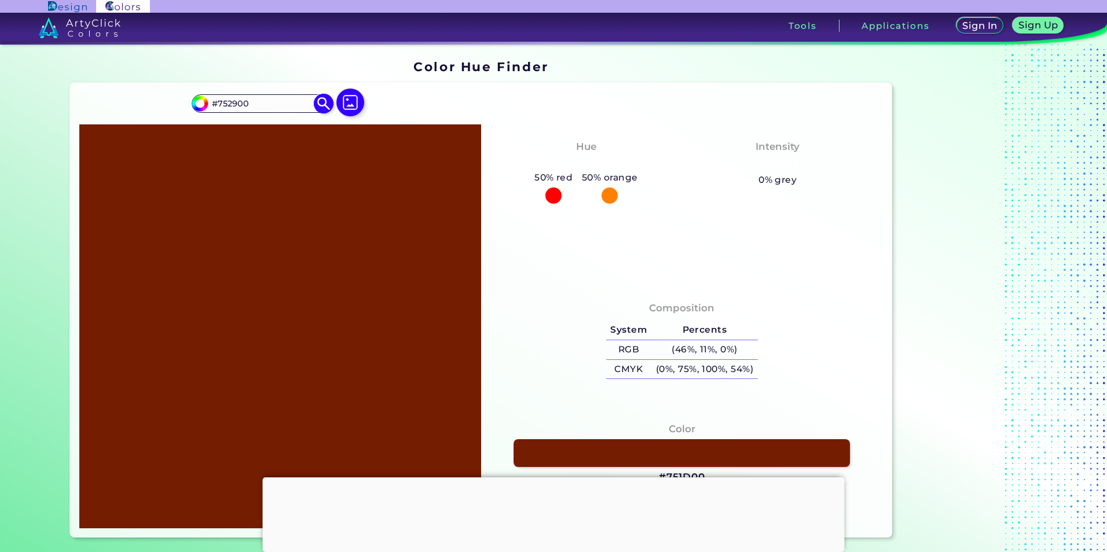
type input "#752F00"
type input "#753500"
type input "#753900"
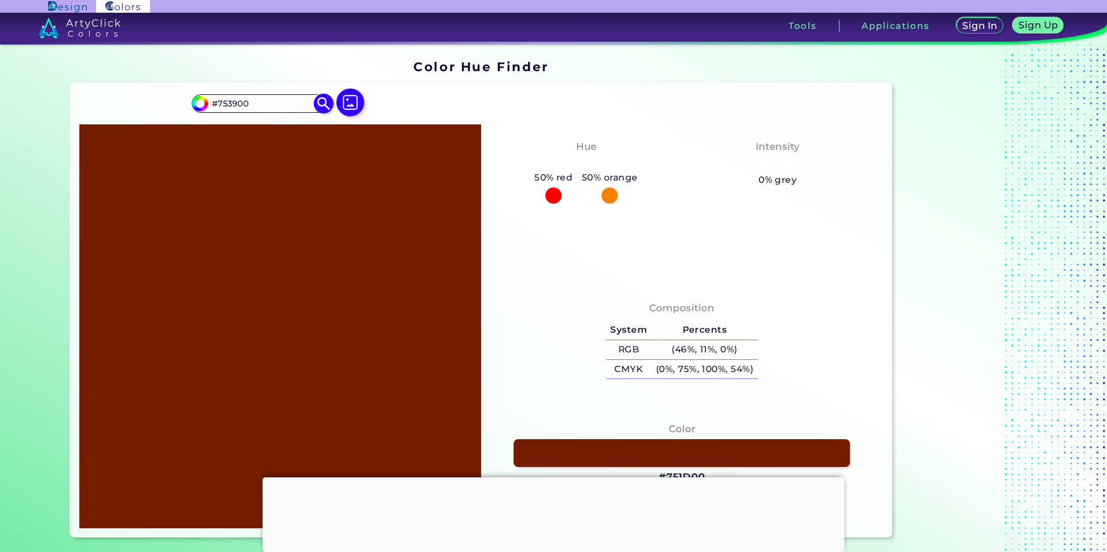
type input "#753f00"
type input "#753F00"
type input "#754400"
type input "#754a00"
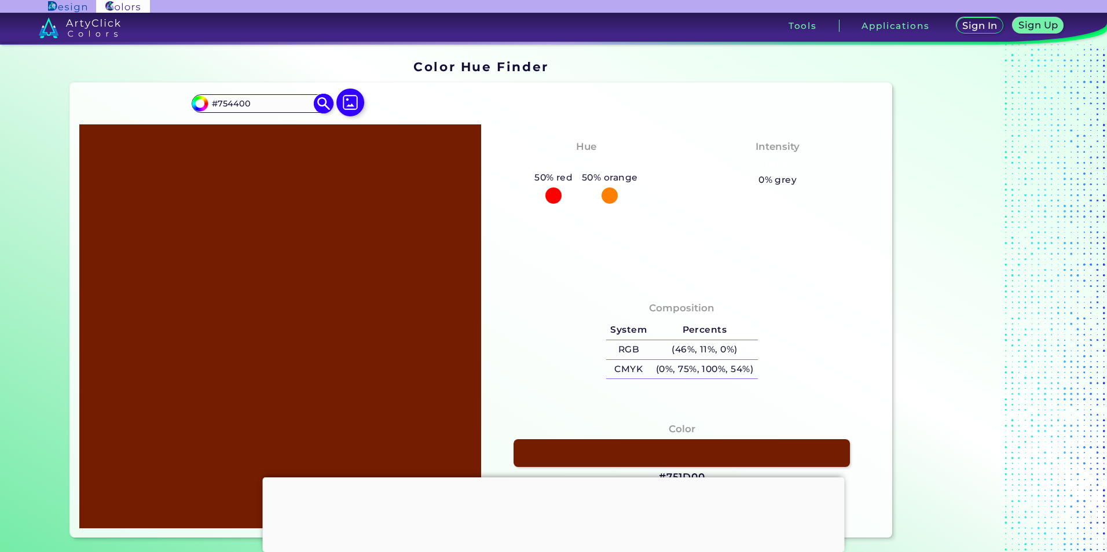
type input "#754A00"
type input "#755000"
type input "#755600"
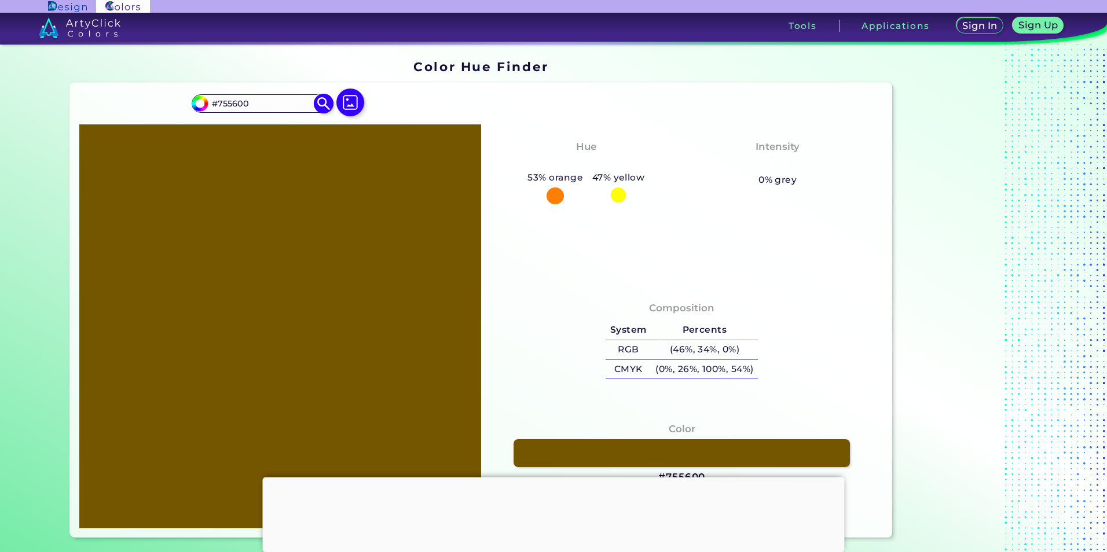
type input "#755c00"
type input "#755C00"
type input "#756200"
type input "#756600"
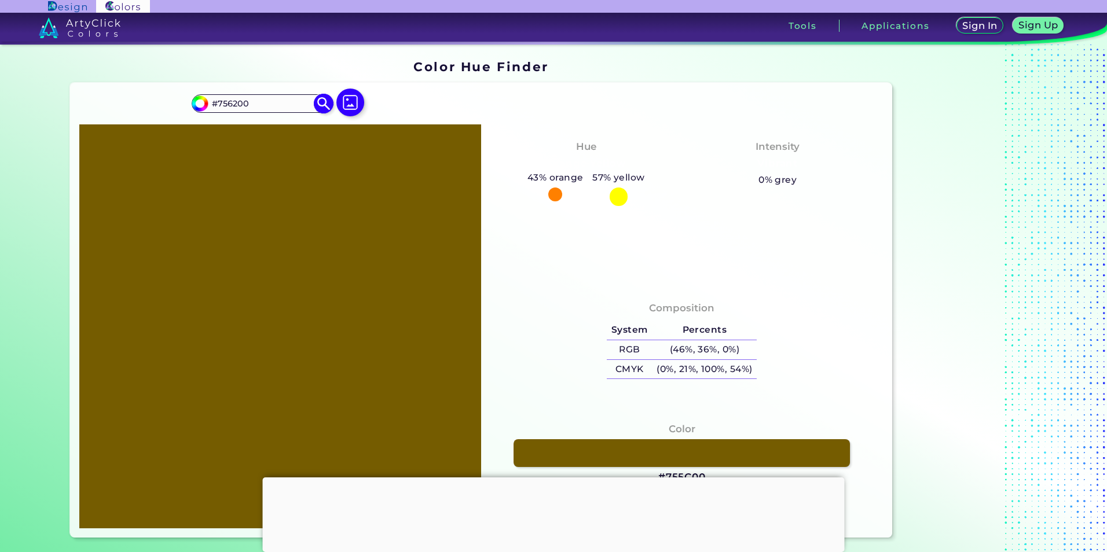
type input "#756600"
type input "#756c00"
type input "#756C00"
type input "#757100"
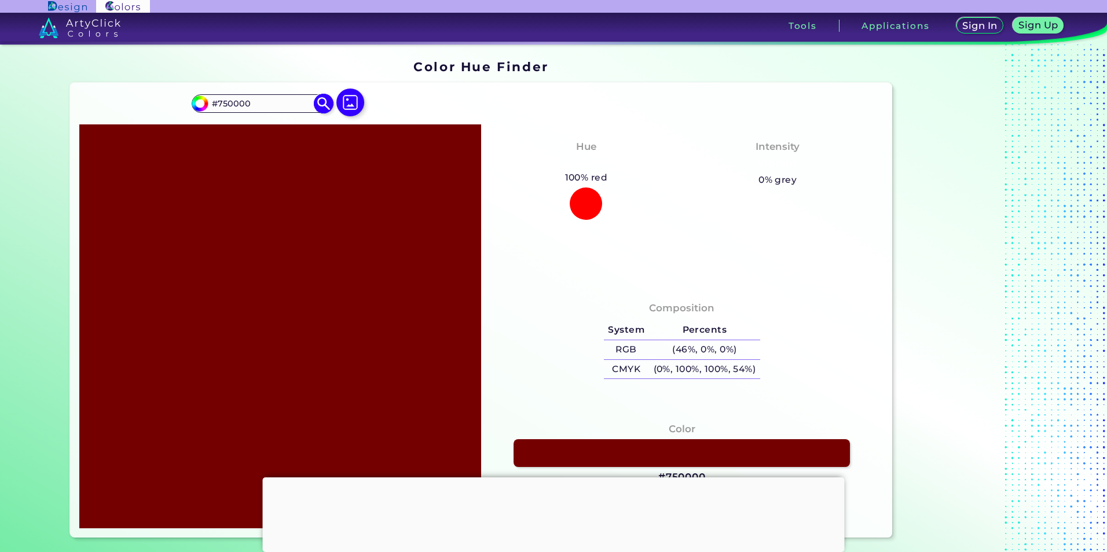
click at [262, 104] on input "#750000" at bounding box center [262, 104] width 108 height 16
drag, startPoint x: 262, startPoint y: 104, endPoint x: 111, endPoint y: 98, distance: 150.6
click at [114, 93] on div "#750000 #750000 Acadia ◉ Acid Green ◉ Aero Blue ◉ Alabaster ◉ Albescent White ◉…" at bounding box center [480, 310] width 821 height 455
click at [193, 102] on input "#750000" at bounding box center [198, 102] width 14 height 14
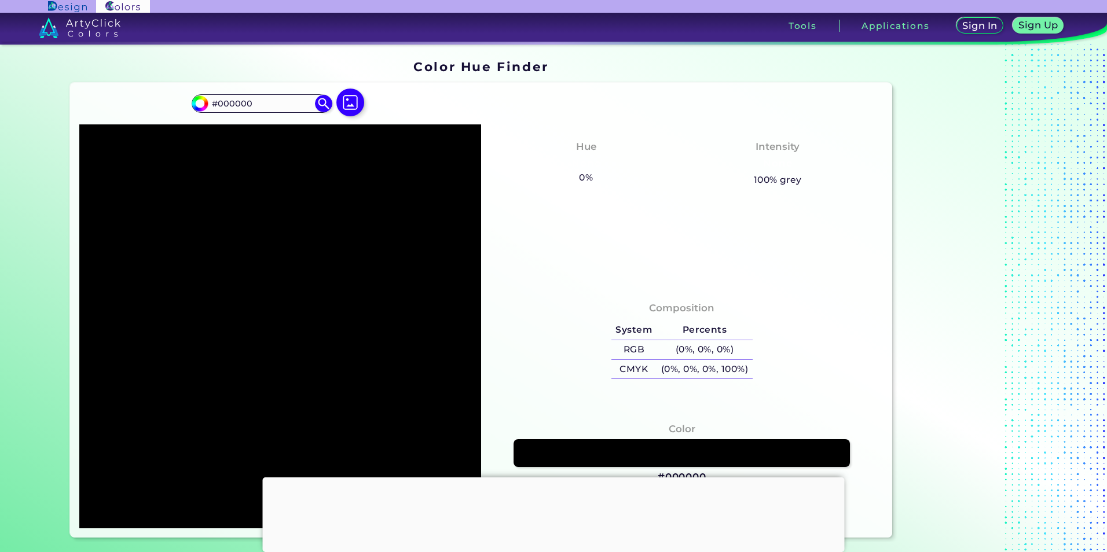
click at [340, 338] on div at bounding box center [280, 326] width 402 height 404
click at [194, 106] on input "#000000" at bounding box center [198, 102] width 14 height 14
click at [198, 102] on input "#000000" at bounding box center [198, 102] width 14 height 14
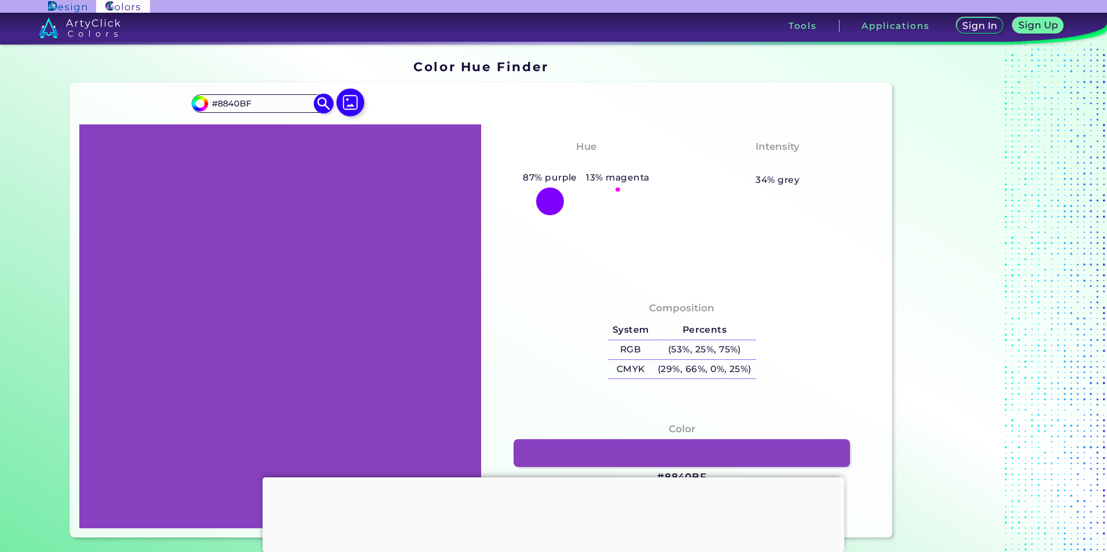
click at [200, 103] on input "#8840bf" at bounding box center [198, 102] width 14 height 14
click at [200, 105] on input "#8840bf" at bounding box center [198, 102] width 14 height 14
click at [194, 101] on input "#8040bf" at bounding box center [198, 102] width 14 height 14
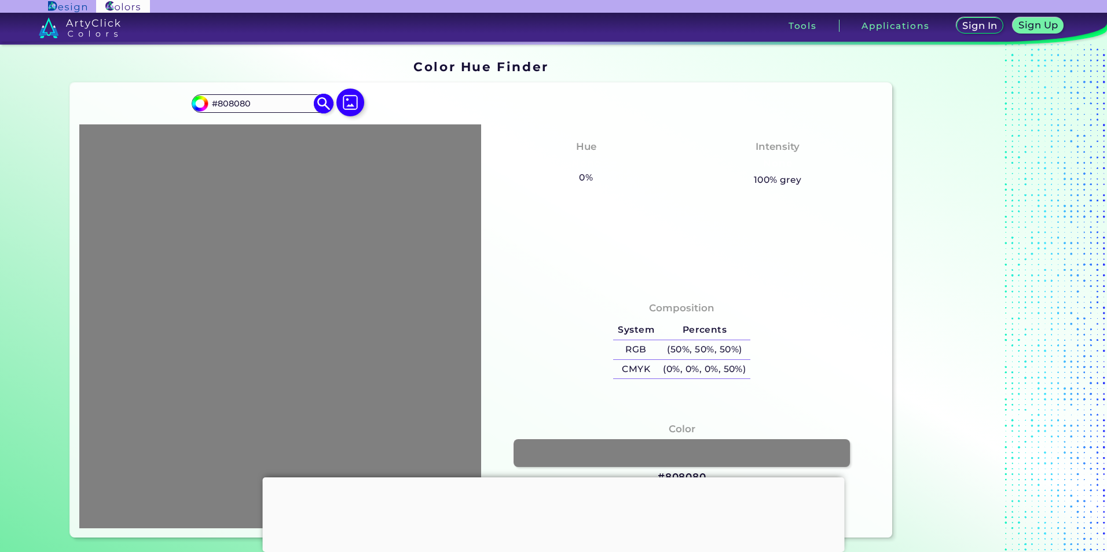
click at [199, 100] on input "#808080" at bounding box center [198, 102] width 14 height 14
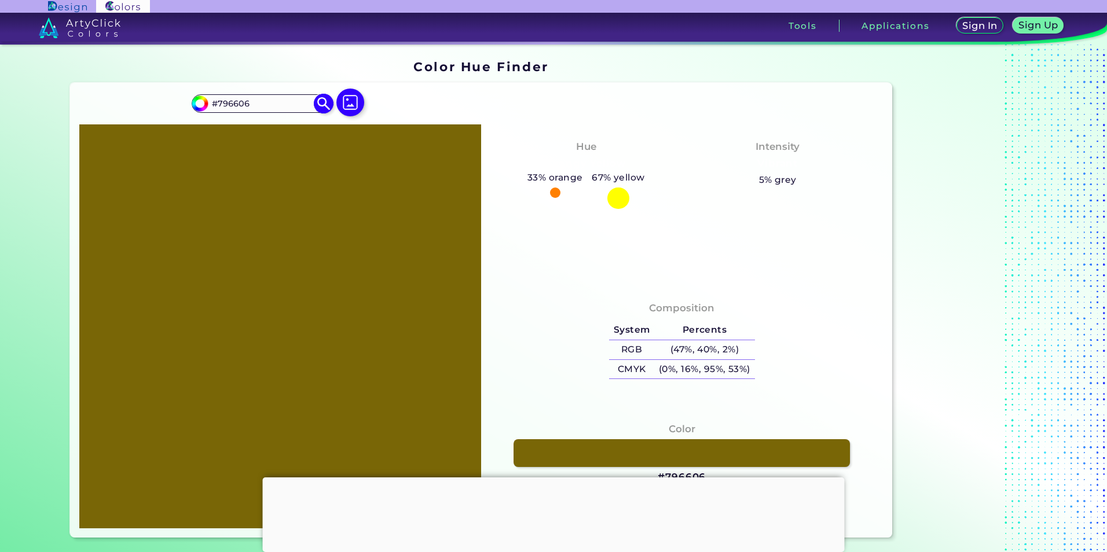
click at [196, 99] on input "#796606" at bounding box center [198, 102] width 14 height 14
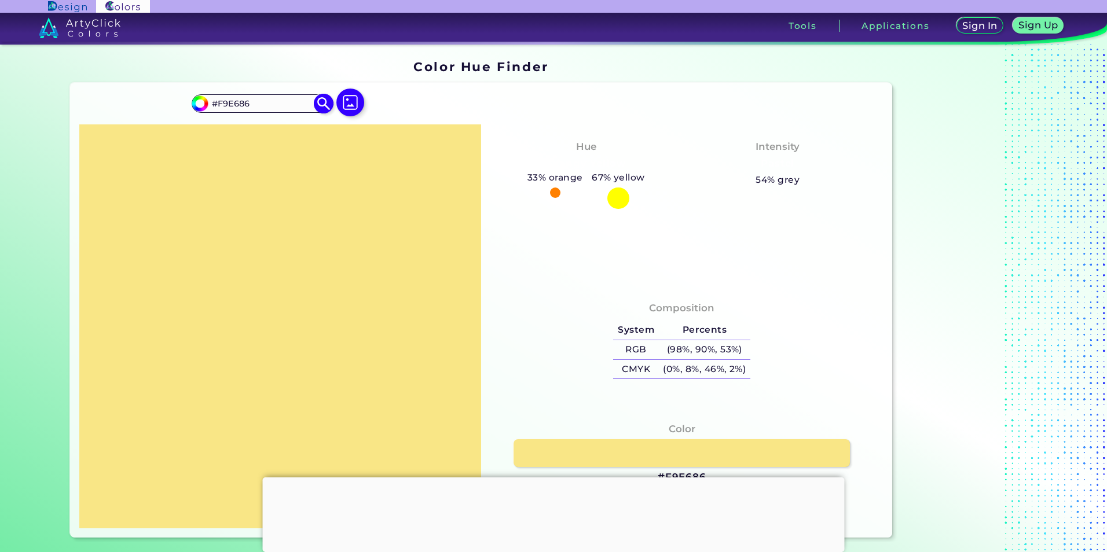
click at [192, 104] on input "#f9e686" at bounding box center [198, 102] width 14 height 14
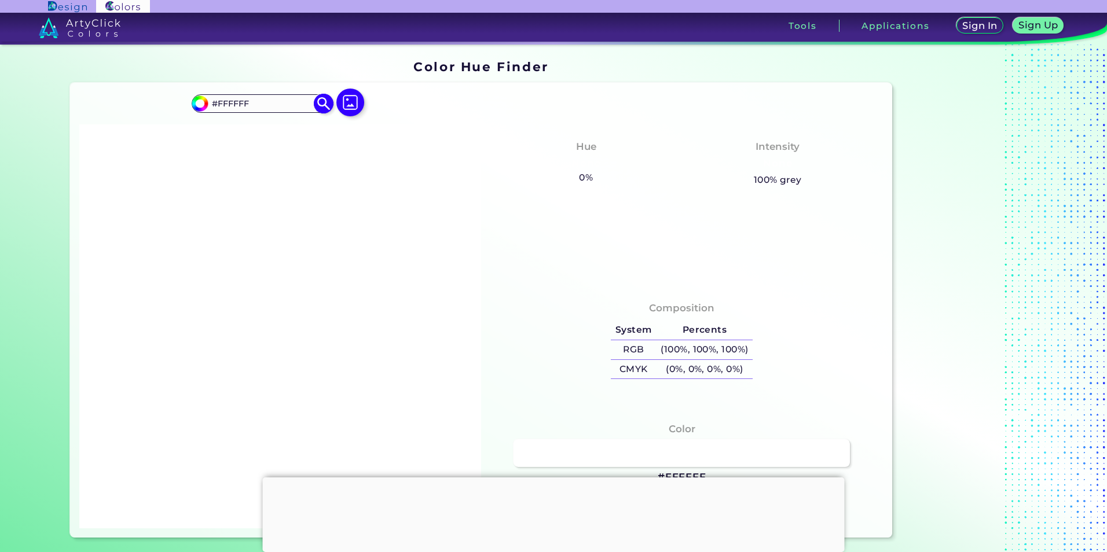
click at [193, 102] on input "#ffffff" at bounding box center [198, 102] width 14 height 14
click at [192, 100] on input "#ffffff" at bounding box center [198, 102] width 14 height 14
click at [200, 107] on input "#ffffff" at bounding box center [198, 102] width 14 height 14
click at [587, 181] on h5 "0%" at bounding box center [586, 177] width 23 height 15
click at [194, 102] on input "#ffffff" at bounding box center [198, 102] width 14 height 14
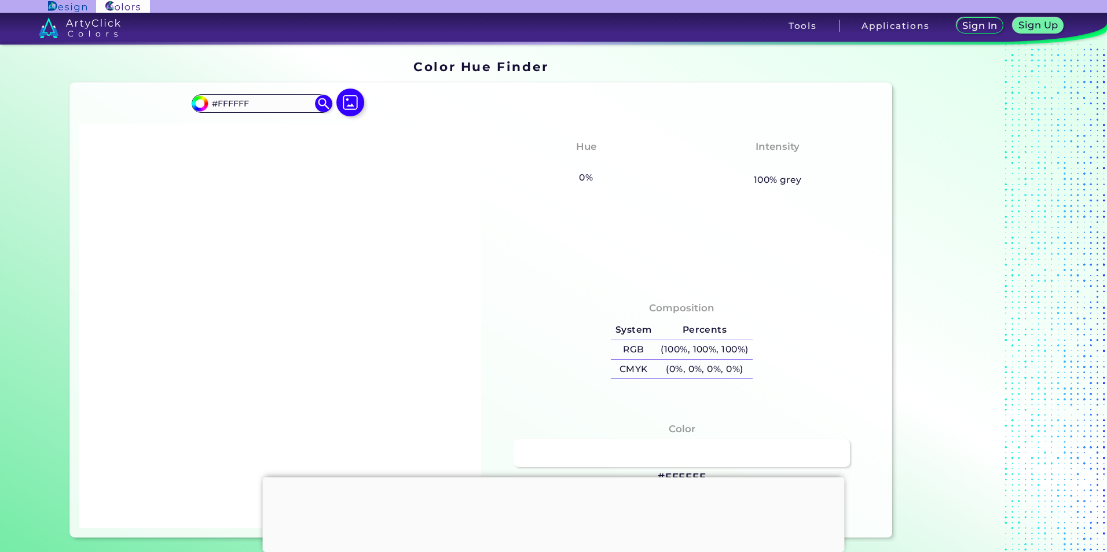
click at [372, 251] on div at bounding box center [280, 326] width 402 height 404
click at [255, 102] on input "#FFFFFF" at bounding box center [262, 104] width 108 height 16
click at [347, 104] on img at bounding box center [350, 103] width 34 height 34
click at [0, 0] on input "file" at bounding box center [0, 0] width 0 height 0
click at [321, 107] on img at bounding box center [324, 103] width 20 height 20
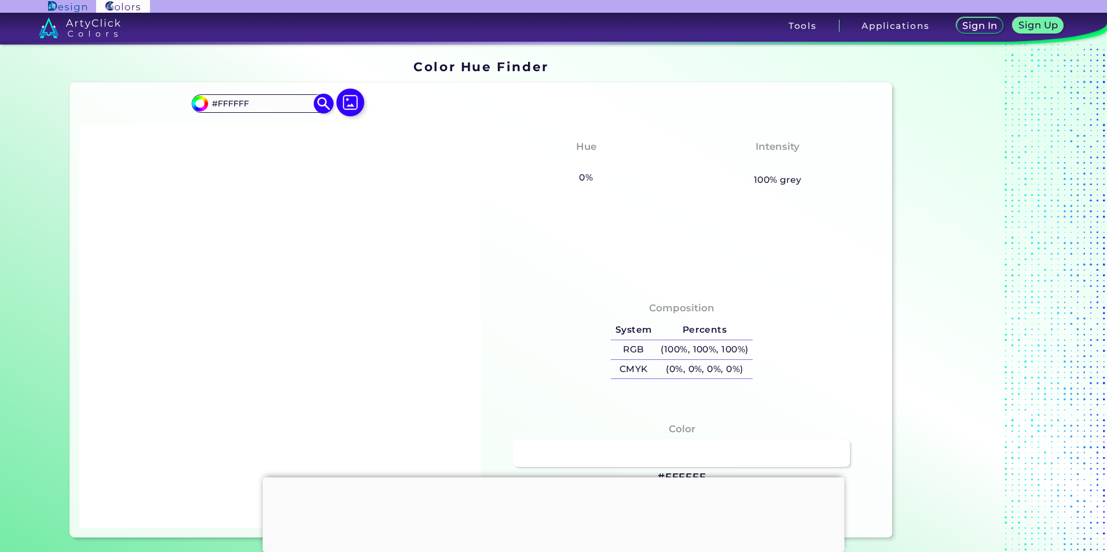
click at [263, 104] on input "#FFFFFF" at bounding box center [262, 104] width 108 height 16
click at [197, 100] on input "#ffffff" at bounding box center [198, 102] width 14 height 14
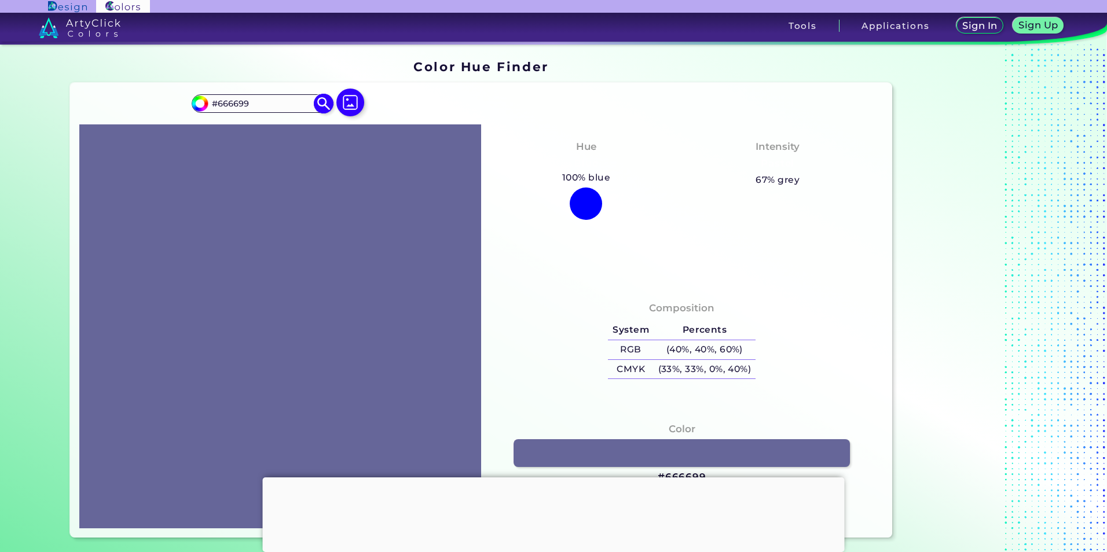
click at [200, 105] on input "#666699" at bounding box center [198, 102] width 14 height 14
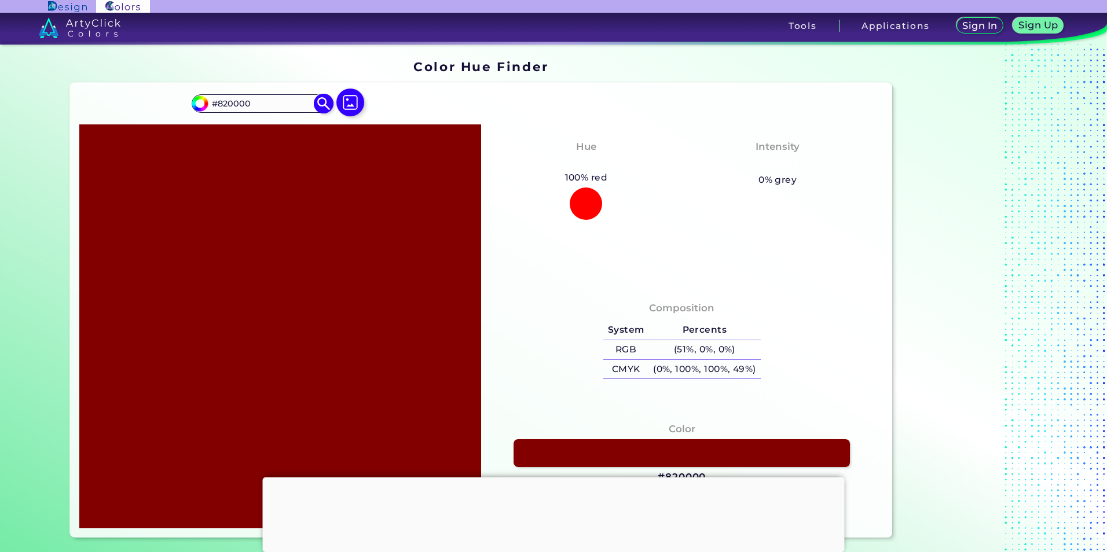
click at [191, 102] on input "#820000" at bounding box center [198, 102] width 14 height 14
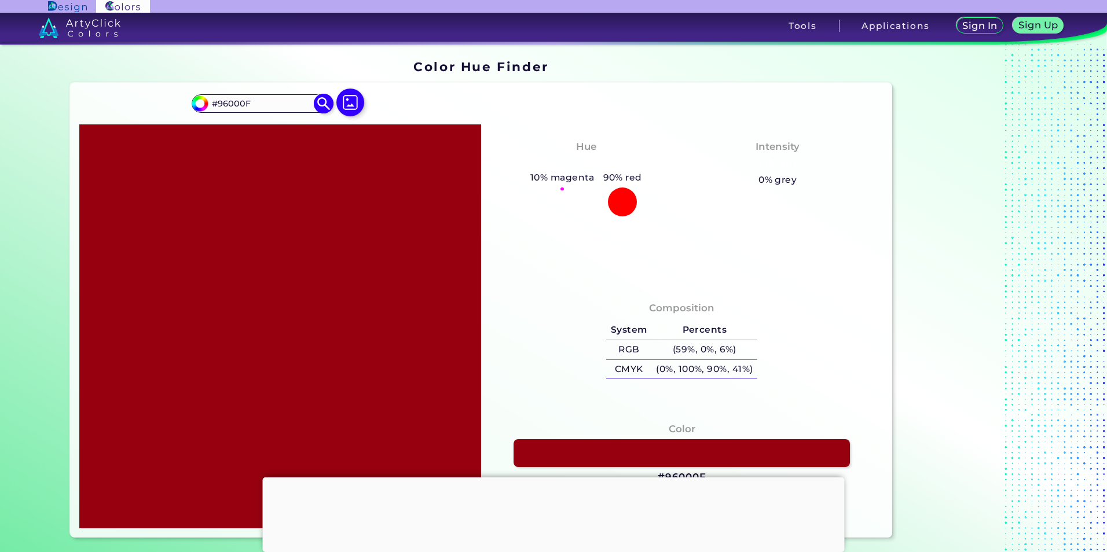
click at [199, 99] on input "#96000f" at bounding box center [198, 102] width 14 height 14
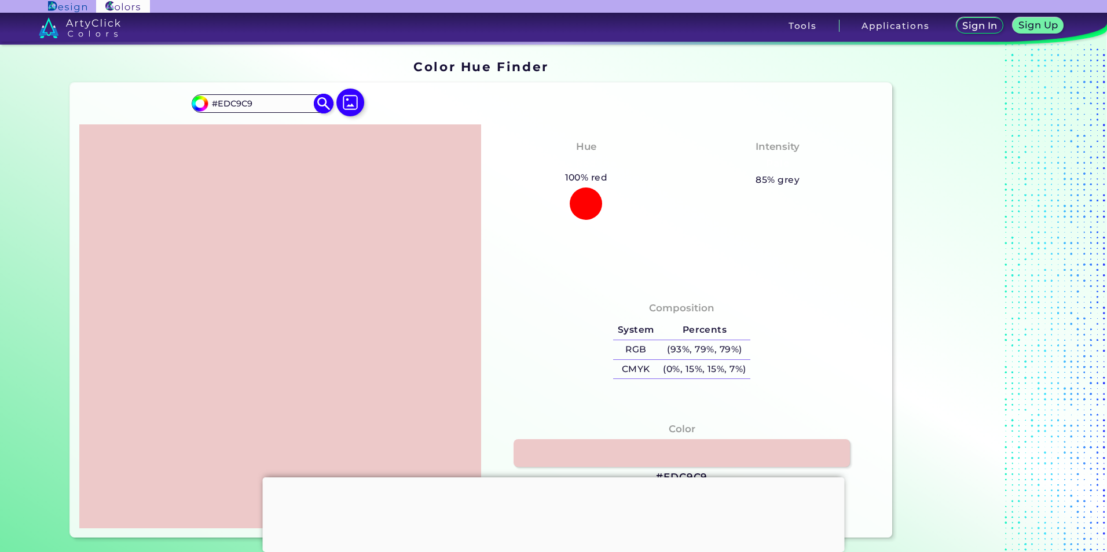
click at [197, 103] on input "#edc9c9" at bounding box center [198, 102] width 14 height 14
click at [193, 103] on input "#edc9c9" at bounding box center [198, 102] width 14 height 14
